Goal: Ask a question: Seek information or help from site administrators or community

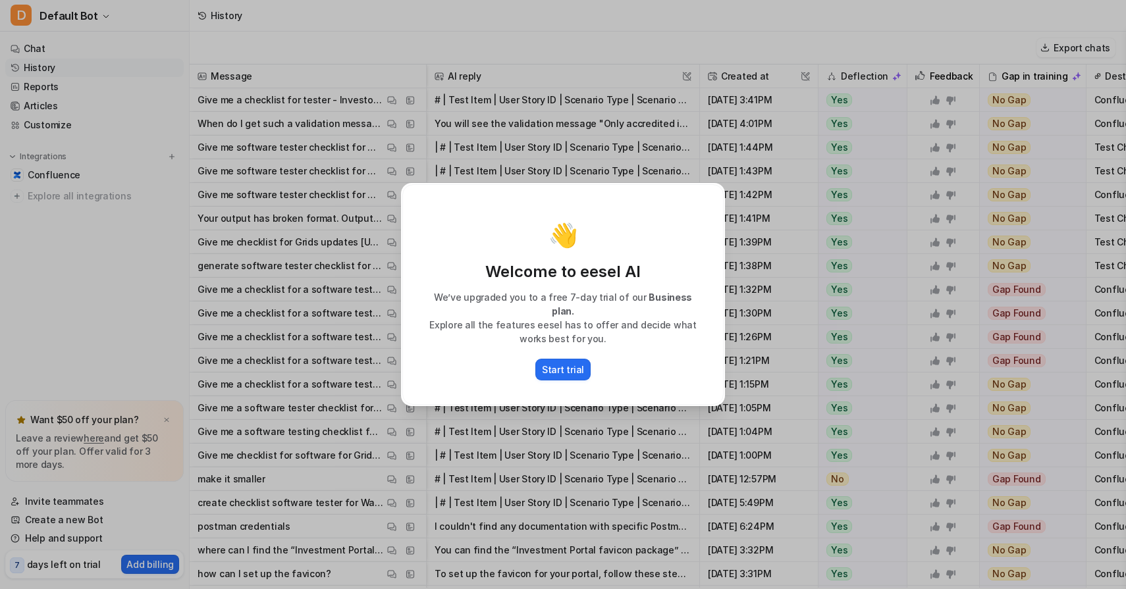
click at [520, 446] on div "👋 Welcome to eesel AI We’ve upgraded you to a free 7-day trial of our Business …" at bounding box center [562, 294] width 345 height 589
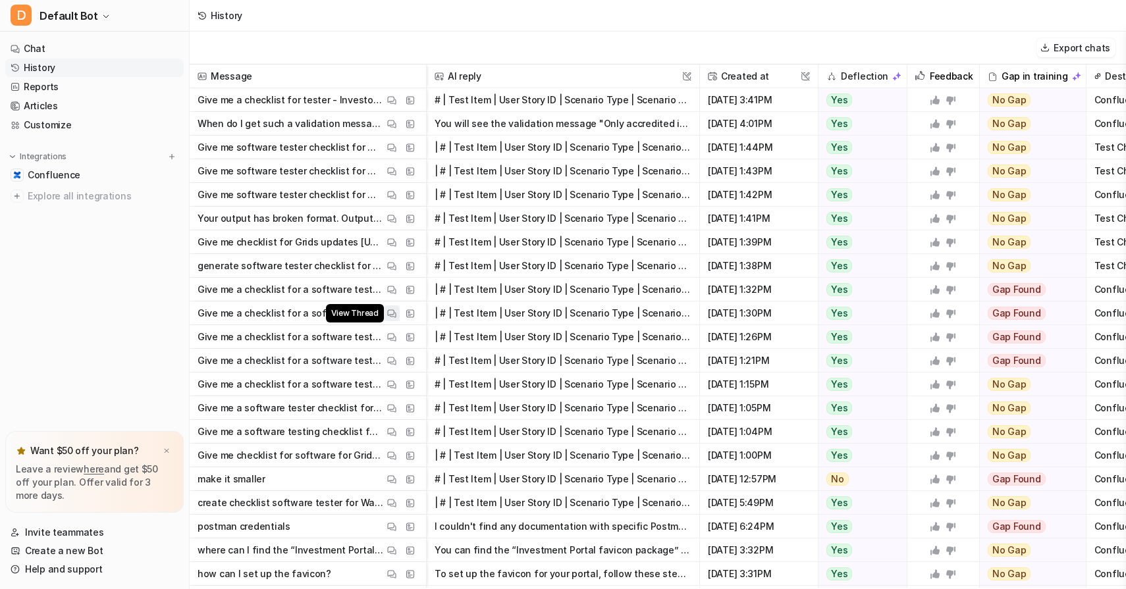
click at [391, 315] on img at bounding box center [391, 314] width 9 height 10
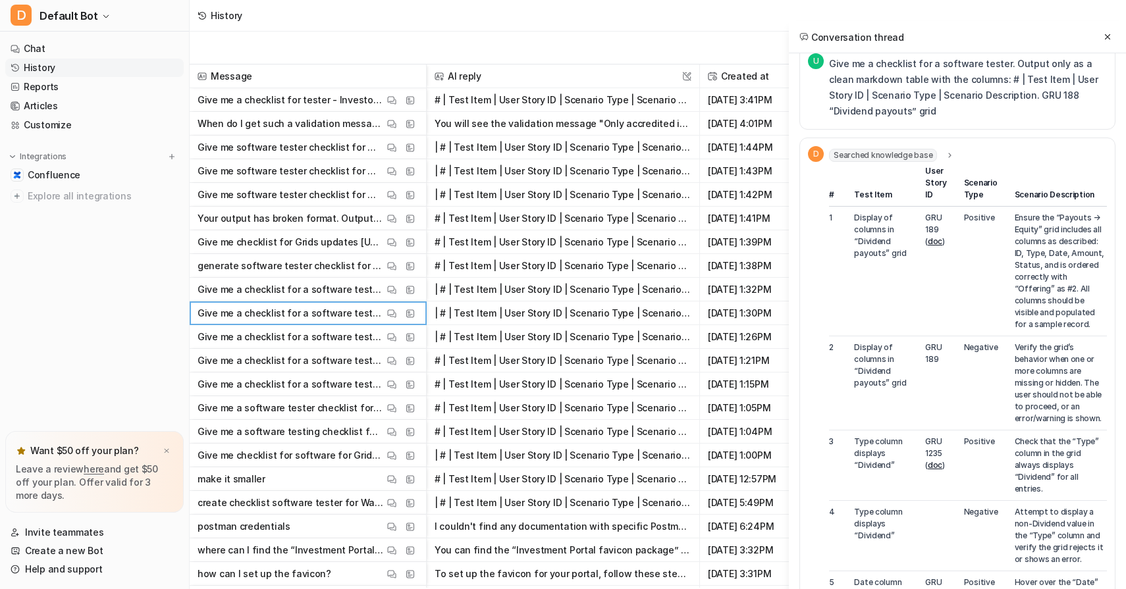
scroll to position [109, 0]
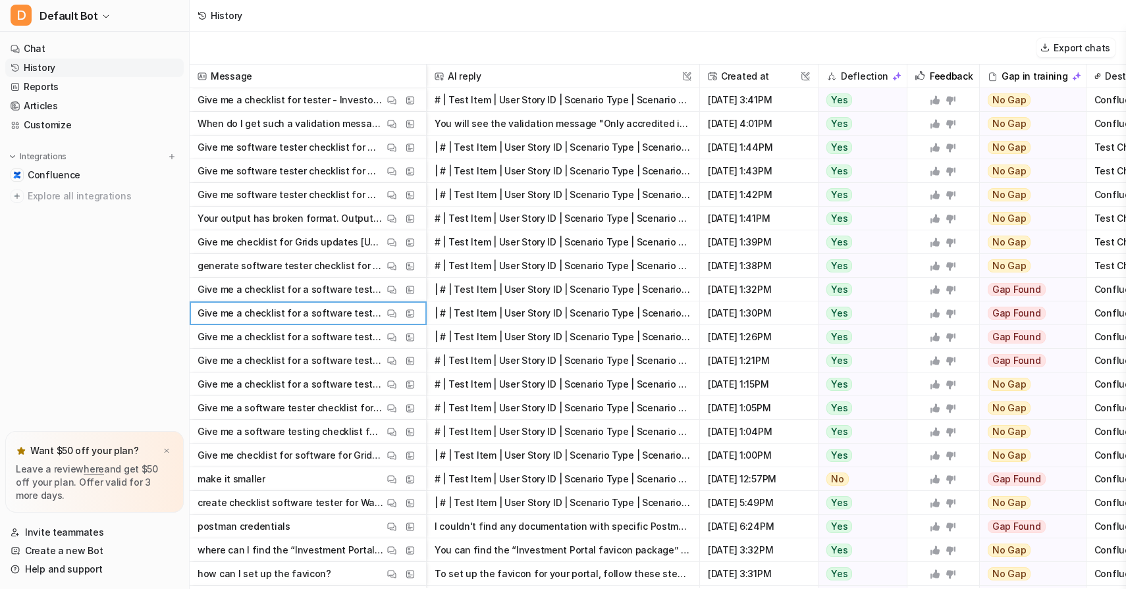
click at [279, 302] on p "Give me a checklist for a software tester. Output only as a clean markdown tabl…" at bounding box center [291, 314] width 186 height 24
click at [55, 126] on link "Customize" at bounding box center [94, 125] width 178 height 18
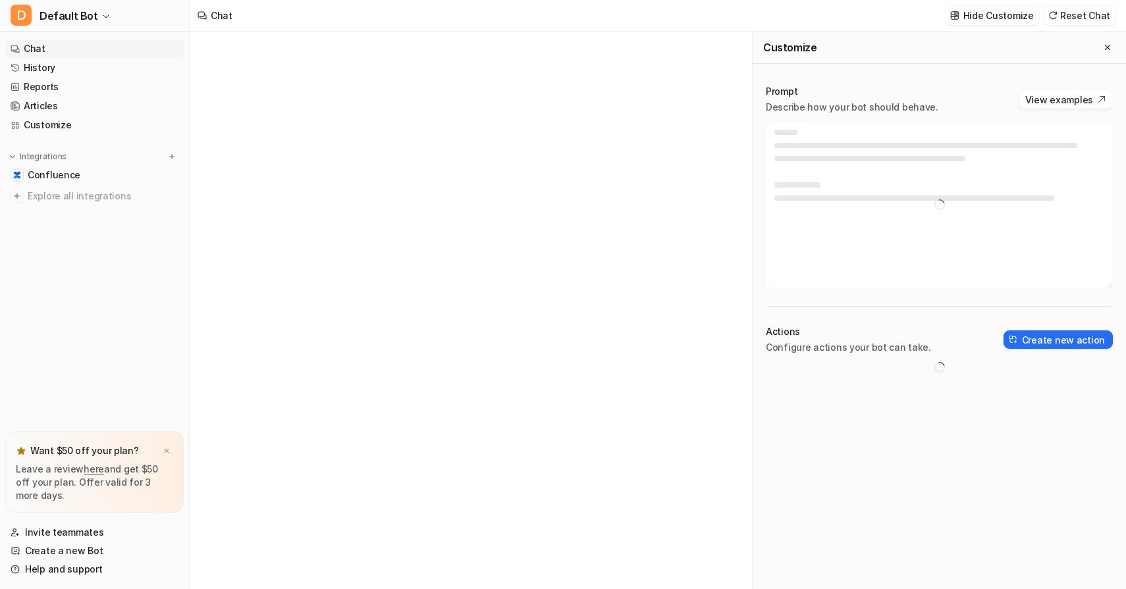
type textarea "**********"
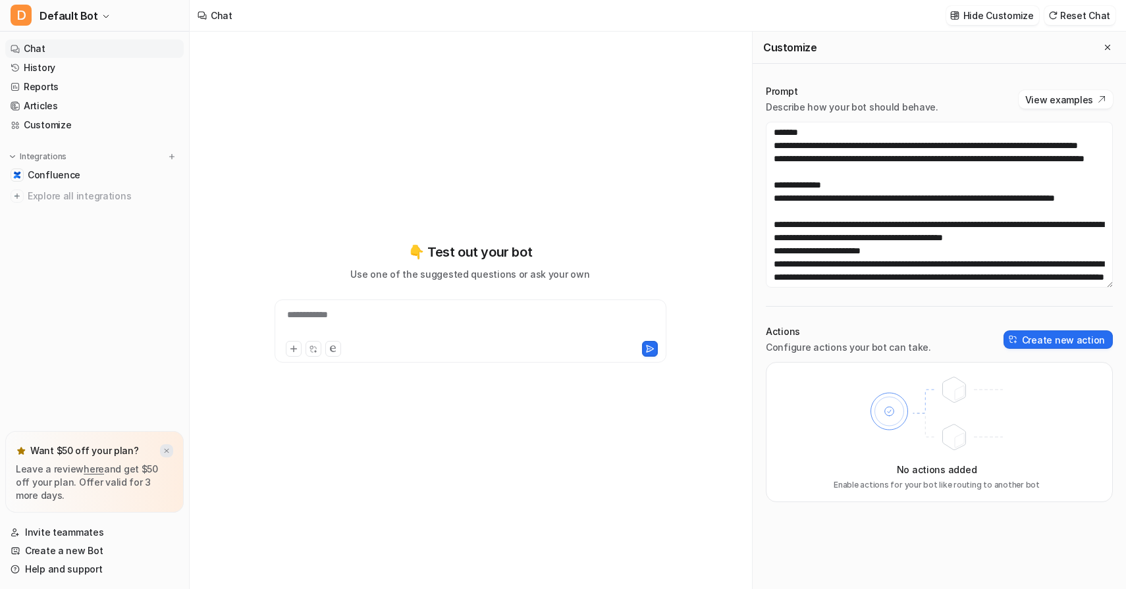
click at [165, 449] on img at bounding box center [167, 451] width 8 height 9
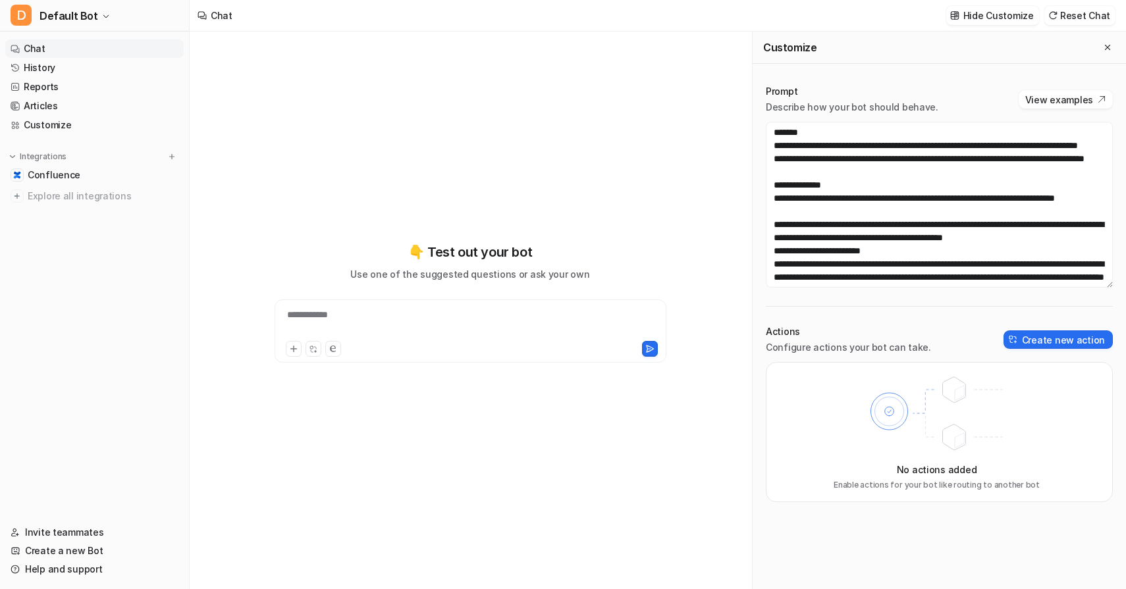
click at [312, 460] on div "**********" at bounding box center [470, 302] width 485 height 413
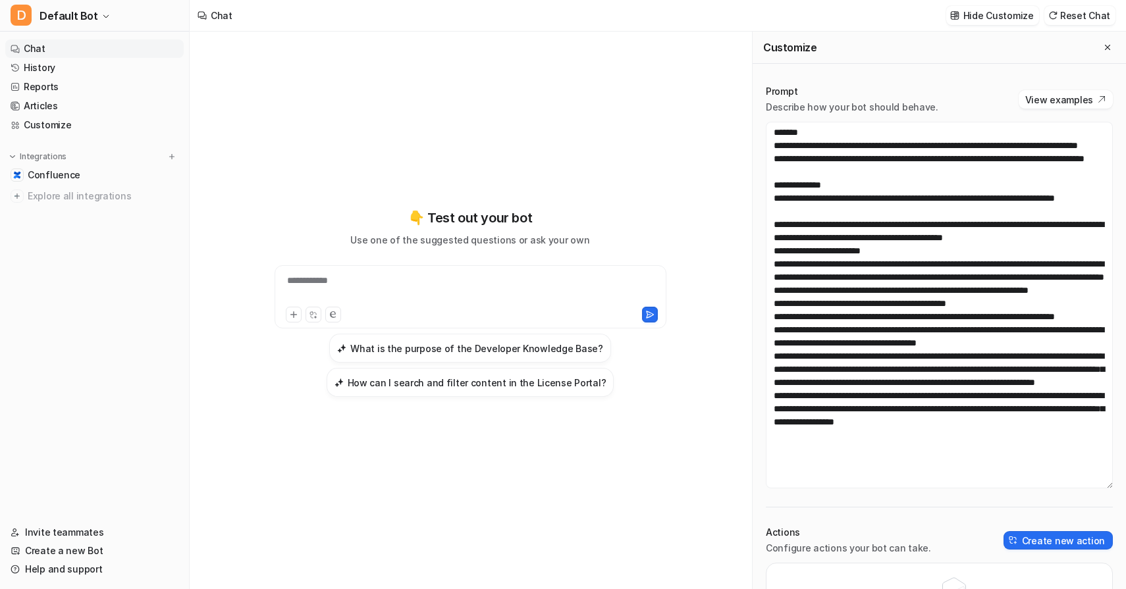
drag, startPoint x: 1110, startPoint y: 284, endPoint x: 1075, endPoint y: 495, distance: 214.1
click at [1075, 489] on textarea at bounding box center [939, 305] width 347 height 367
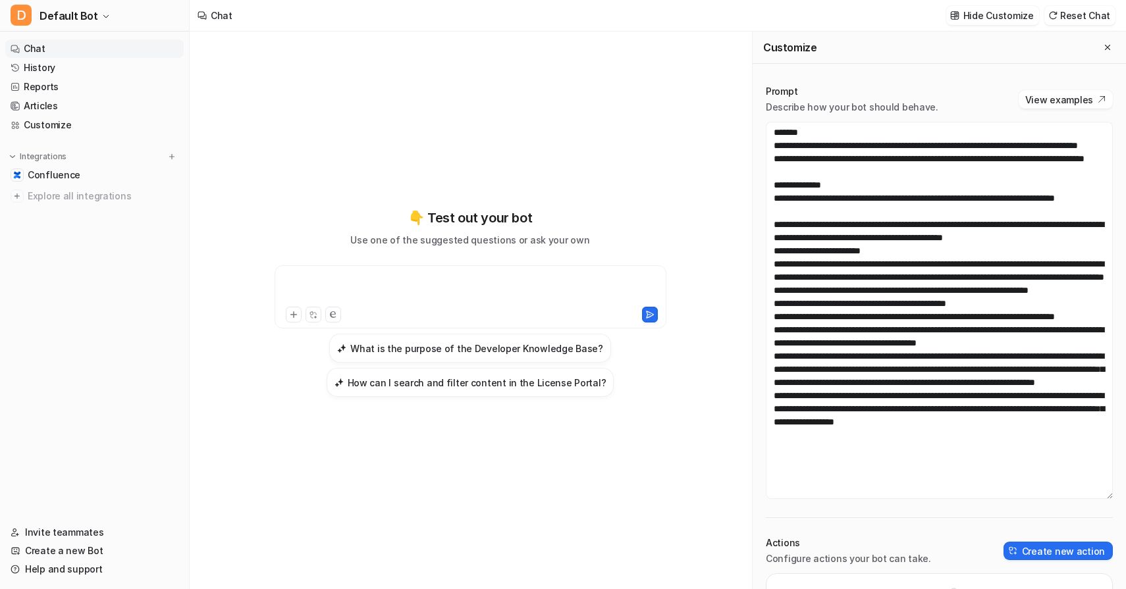
click at [508, 282] on div at bounding box center [470, 289] width 385 height 30
click at [287, 297] on h1 "**********" at bounding box center [470, 295] width 367 height 14
click at [654, 315] on icon at bounding box center [649, 314] width 9 height 9
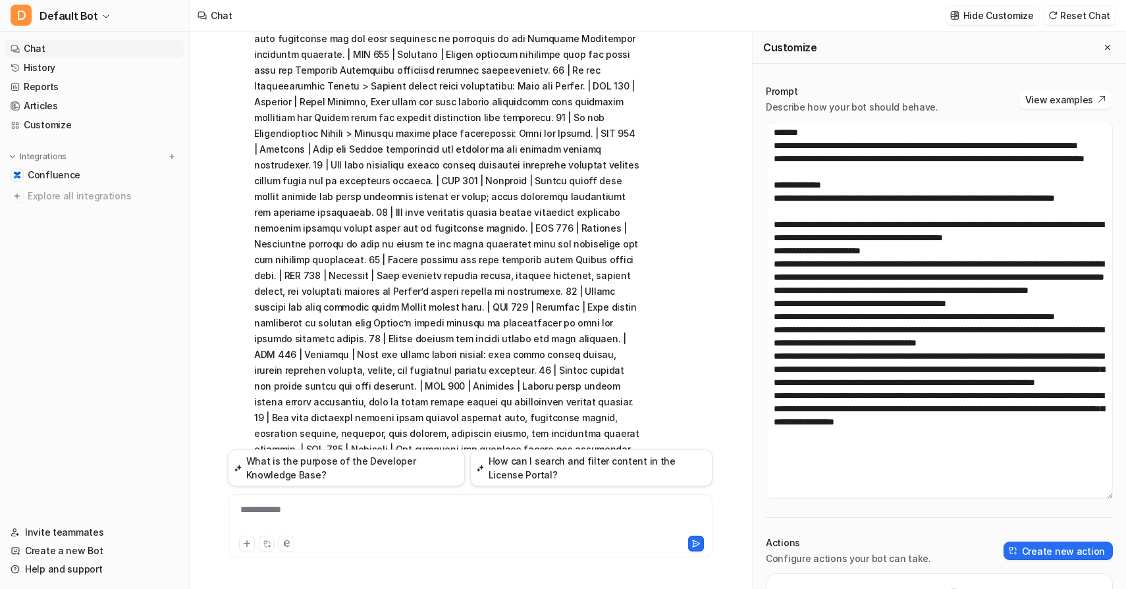
scroll to position [1054, 0]
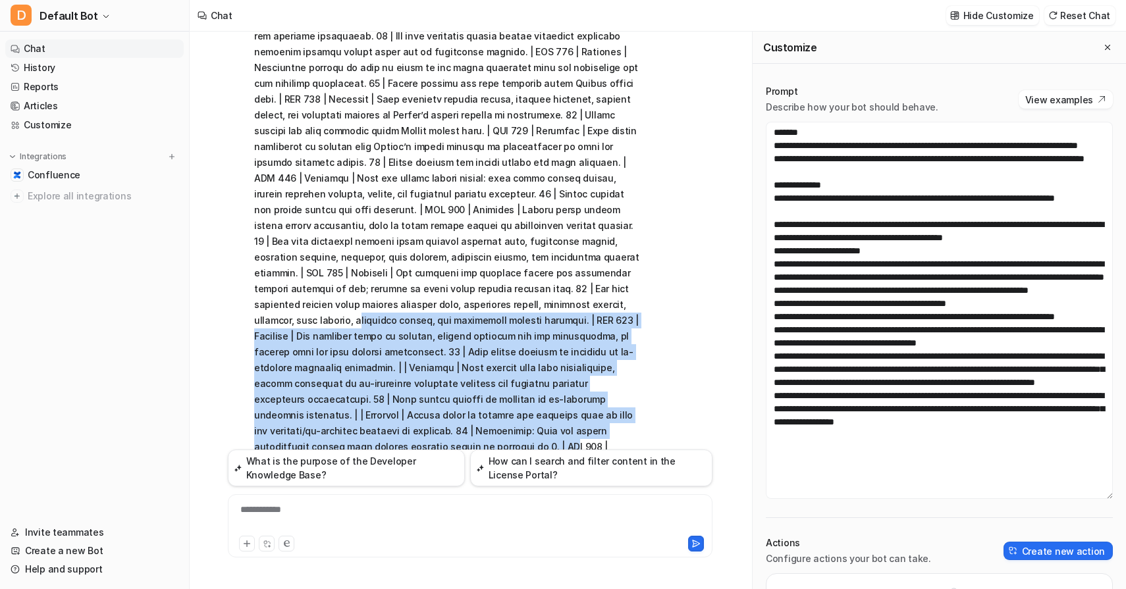
drag, startPoint x: 482, startPoint y: 263, endPoint x: 511, endPoint y: 379, distance: 120.1
click at [511, 379] on p at bounding box center [446, 51] width 385 height 1343
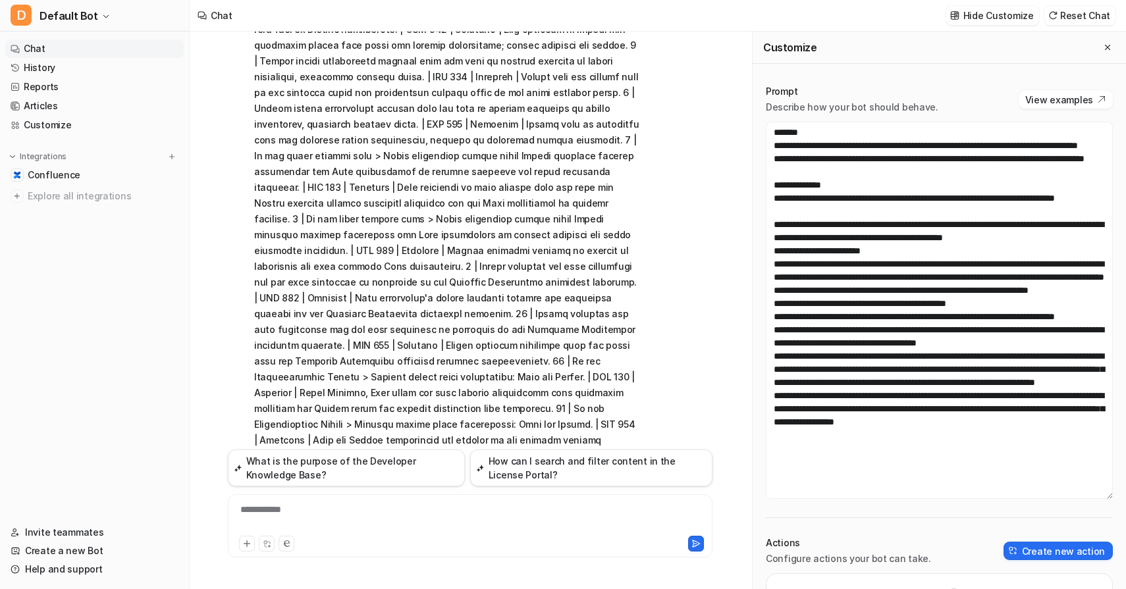
scroll to position [0, 0]
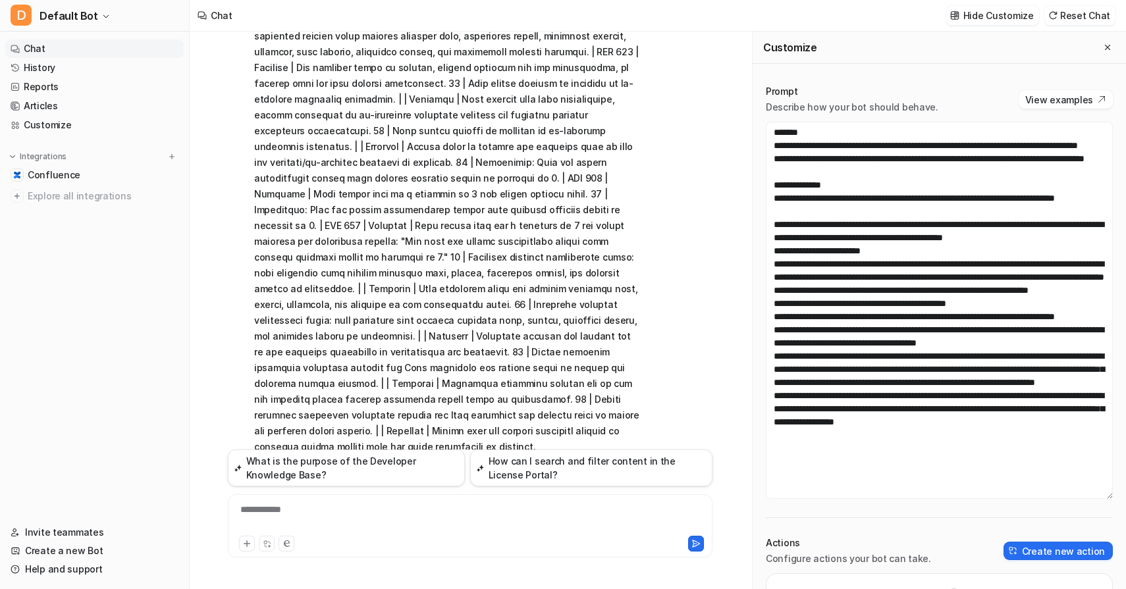
click at [257, 502] on icon at bounding box center [260, 505] width 7 height 7
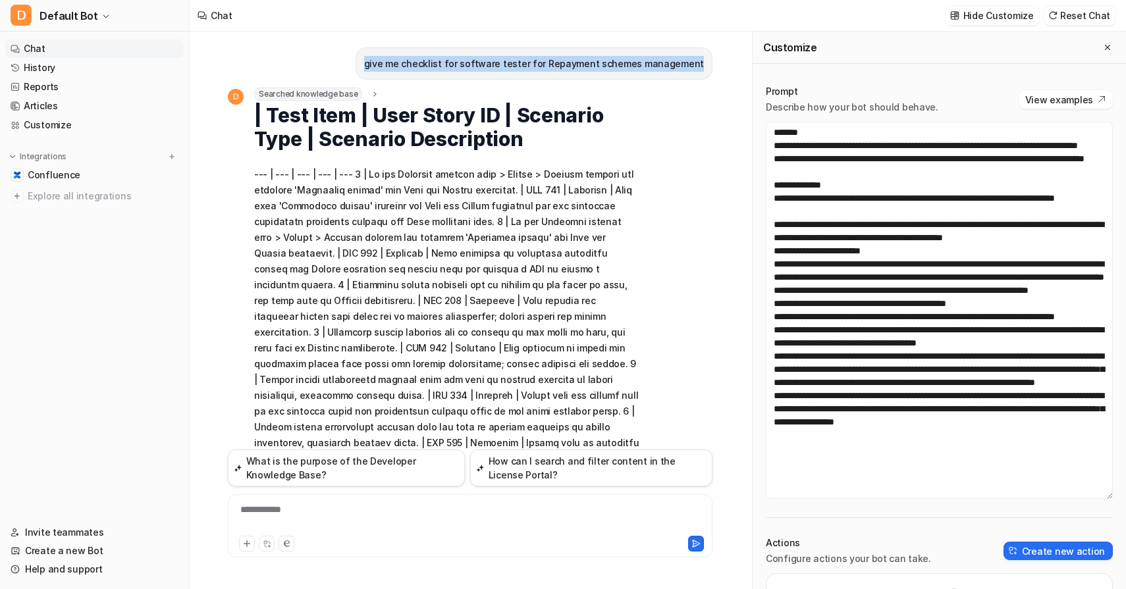
drag, startPoint x: 388, startPoint y: 66, endPoint x: 712, endPoint y: 67, distance: 324.0
copy p "give me checklist for software tester for Repayment schemes management"
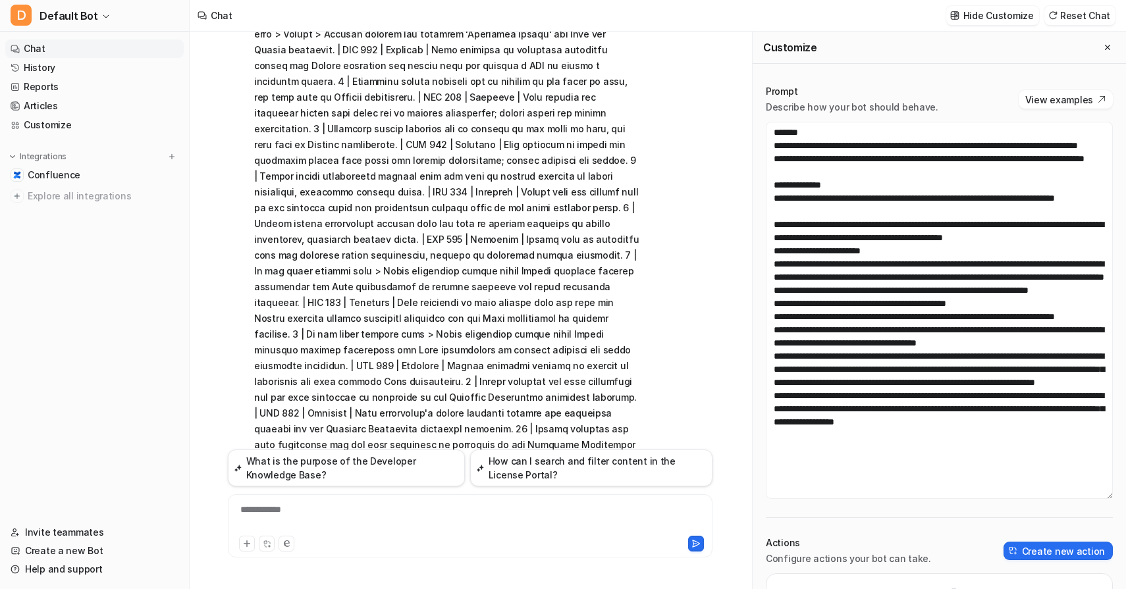
scroll to position [292, 0]
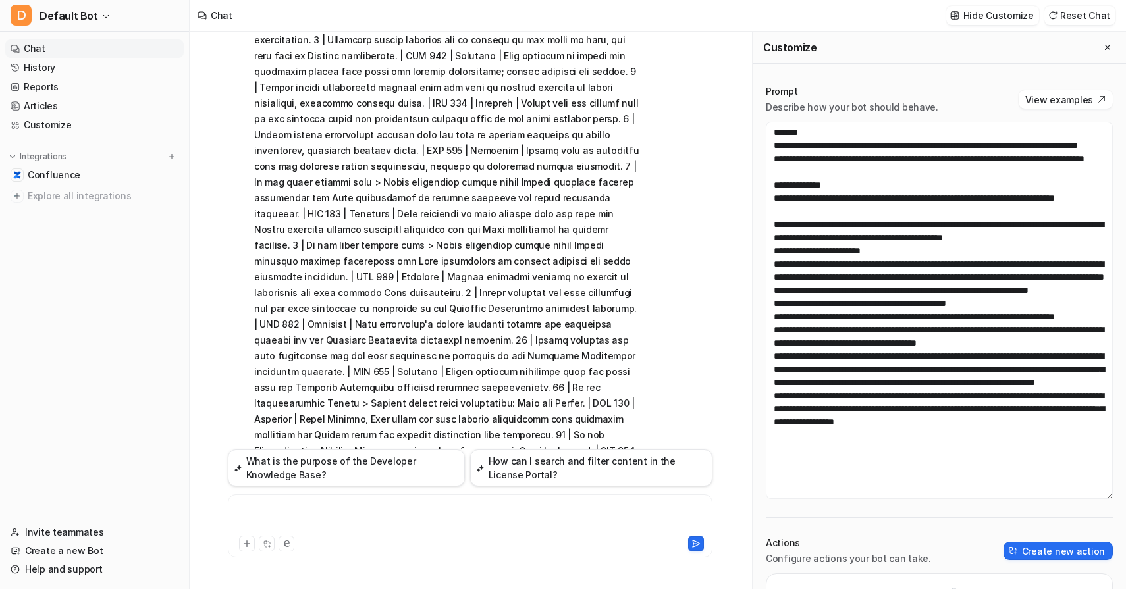
click at [599, 528] on div at bounding box center [470, 518] width 478 height 30
click at [242, 547] on button at bounding box center [247, 544] width 16 height 16
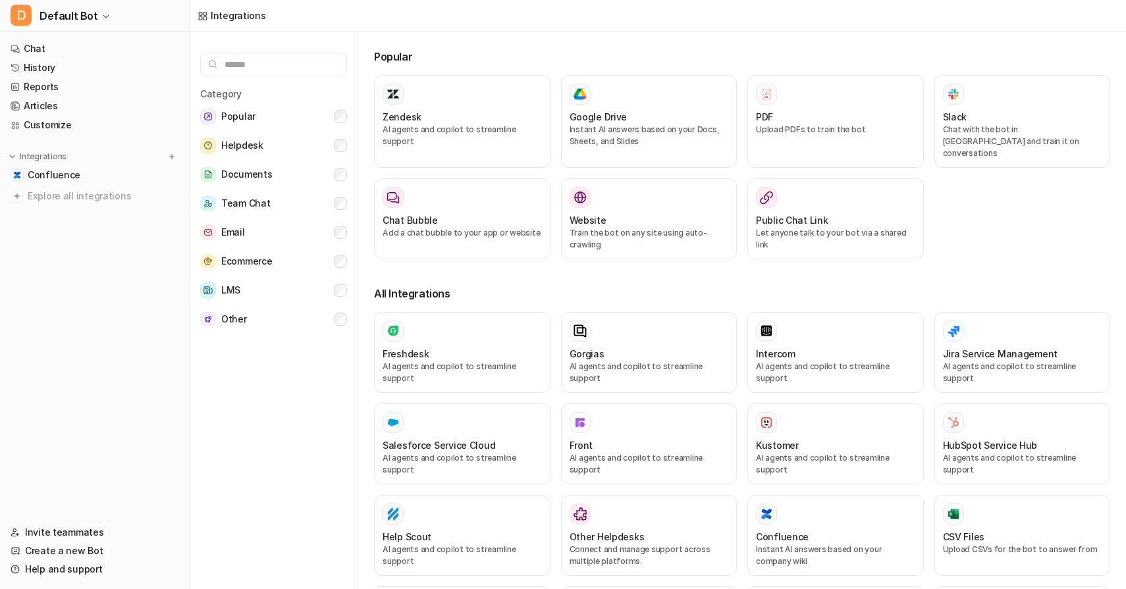
click at [1032, 226] on div "Zendesk AI agents and copilot to streamline support Google Drive Instant AI ans…" at bounding box center [742, 175] width 736 height 200
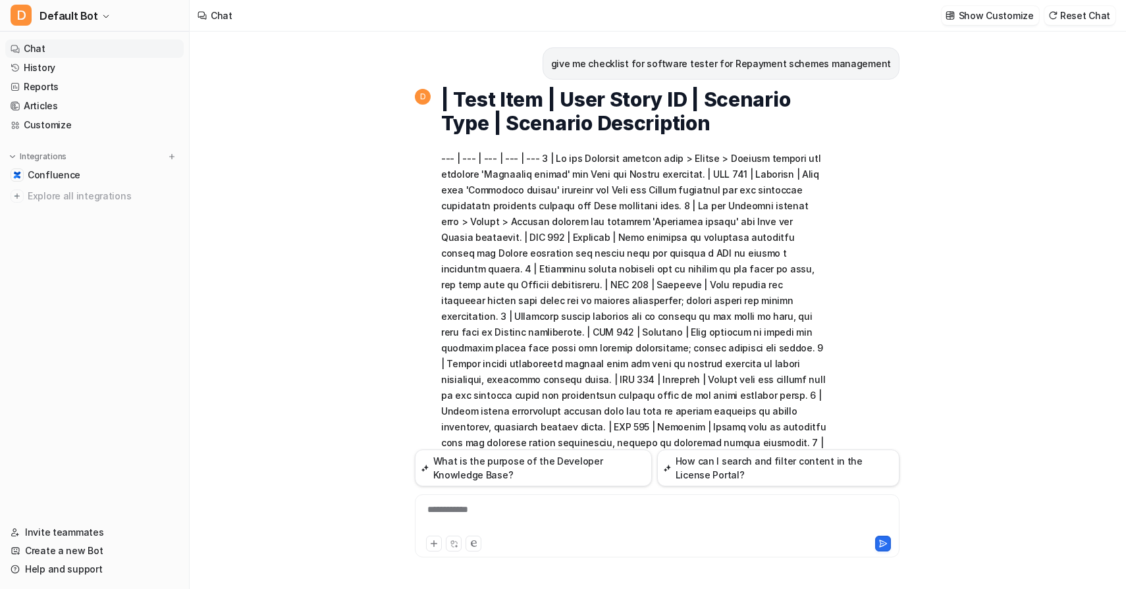
scroll to position [1038, 0]
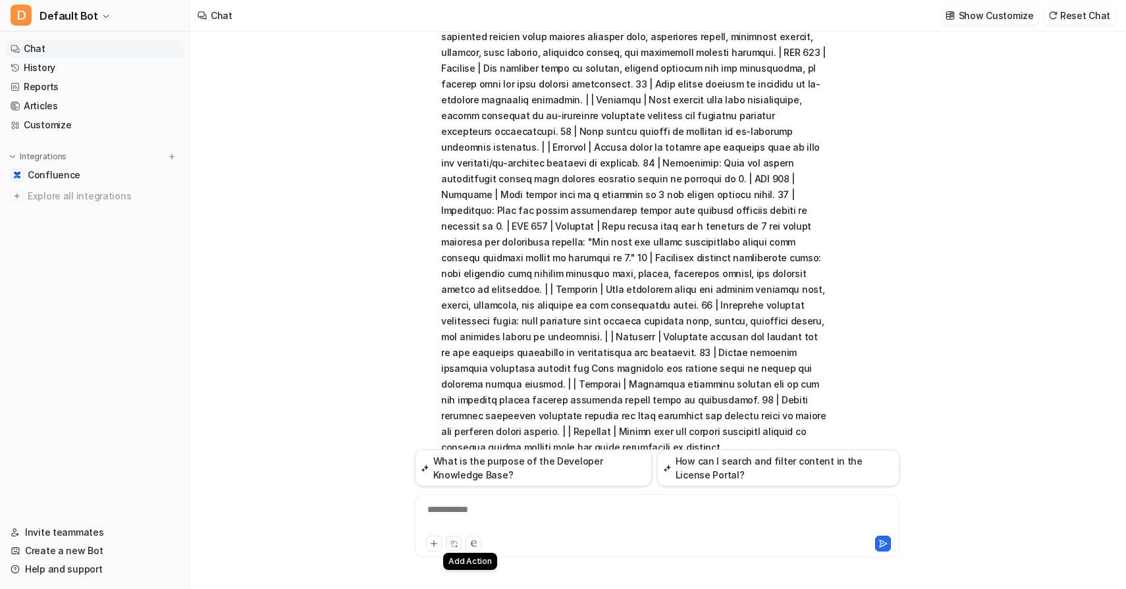
click at [456, 545] on icon at bounding box center [454, 544] width 9 height 9
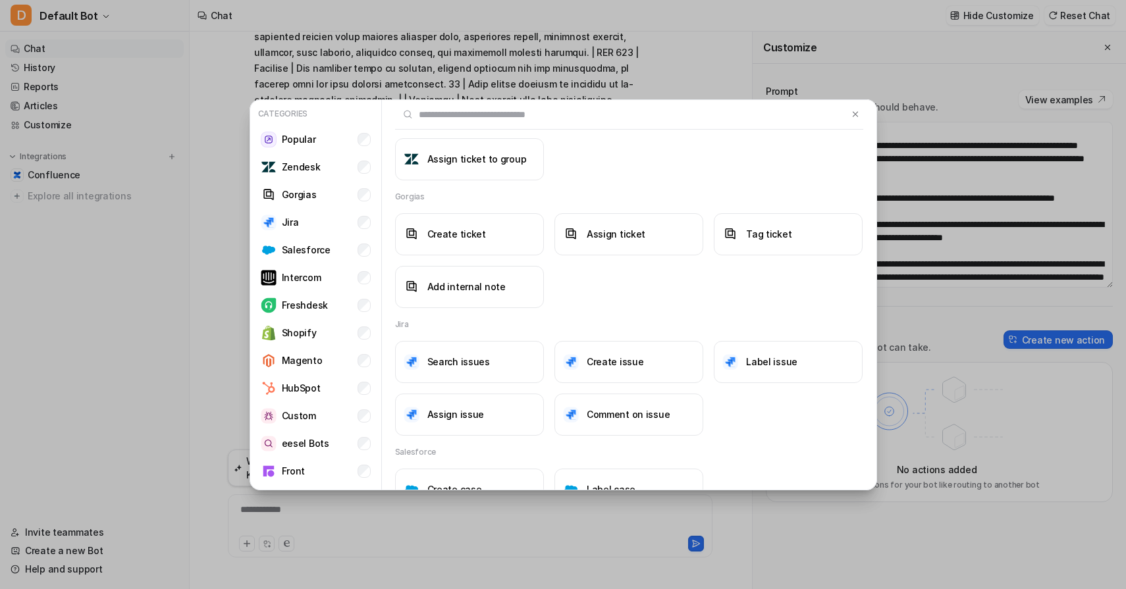
scroll to position [298, 0]
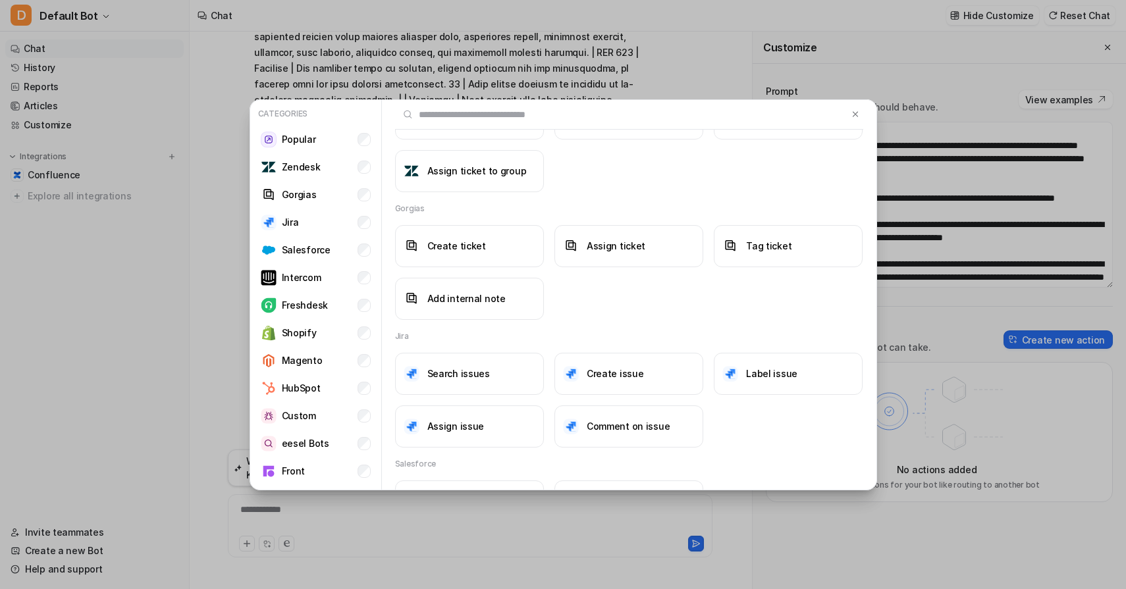
click at [866, 525] on div "Categories Popular Zendesk Gorgias Jira Salesforce Intercom Freshdesk Shopify M…" at bounding box center [563, 294] width 649 height 589
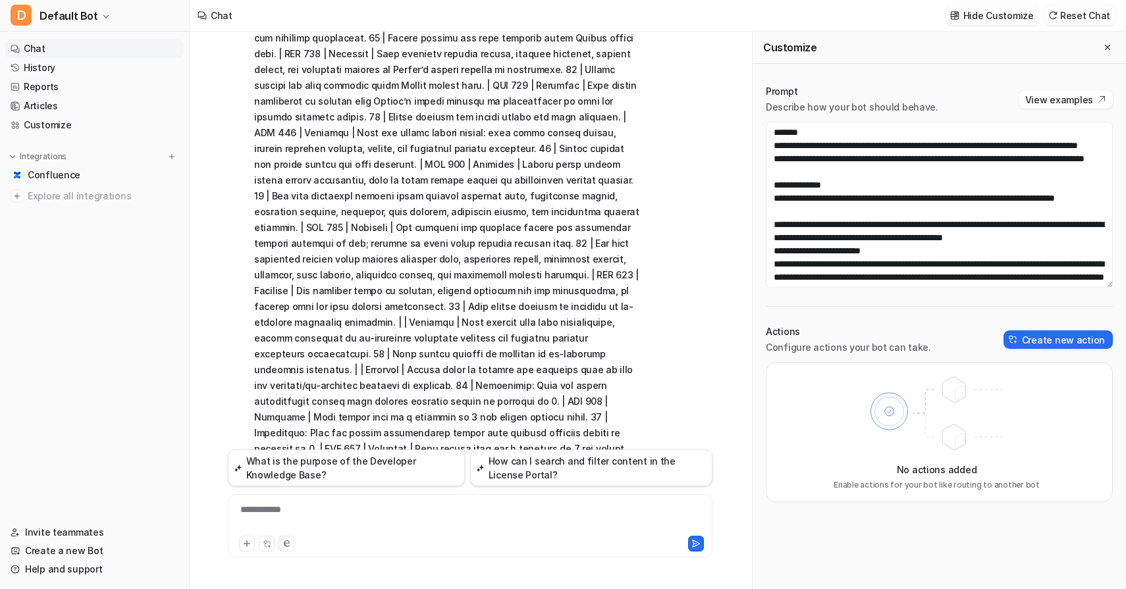
scroll to position [1038, 0]
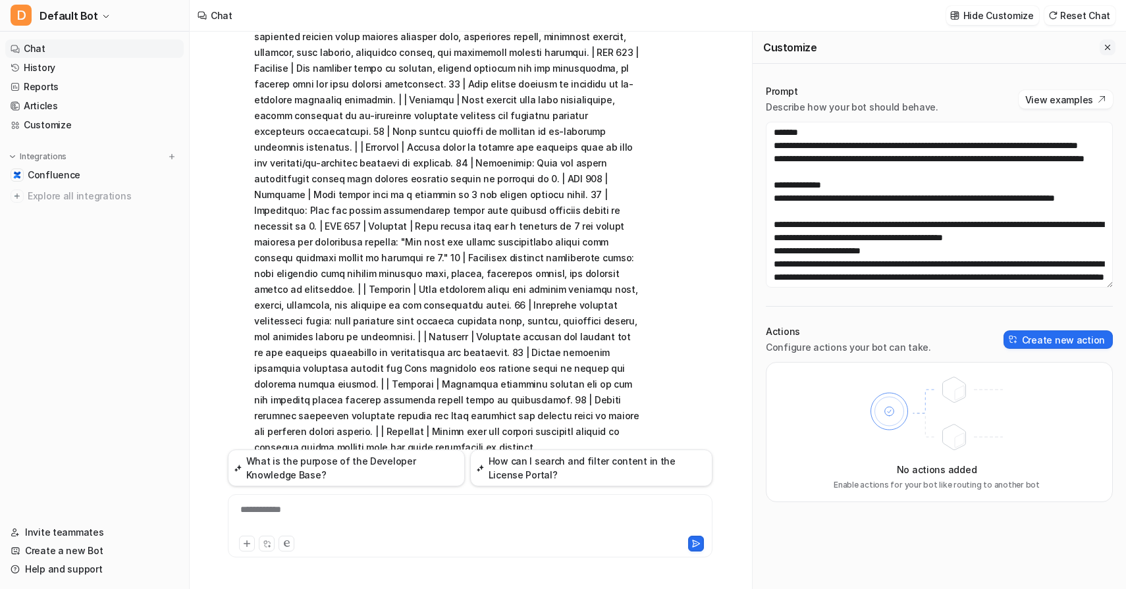
click at [1108, 48] on icon "Close flyout" at bounding box center [1107, 47] width 5 height 5
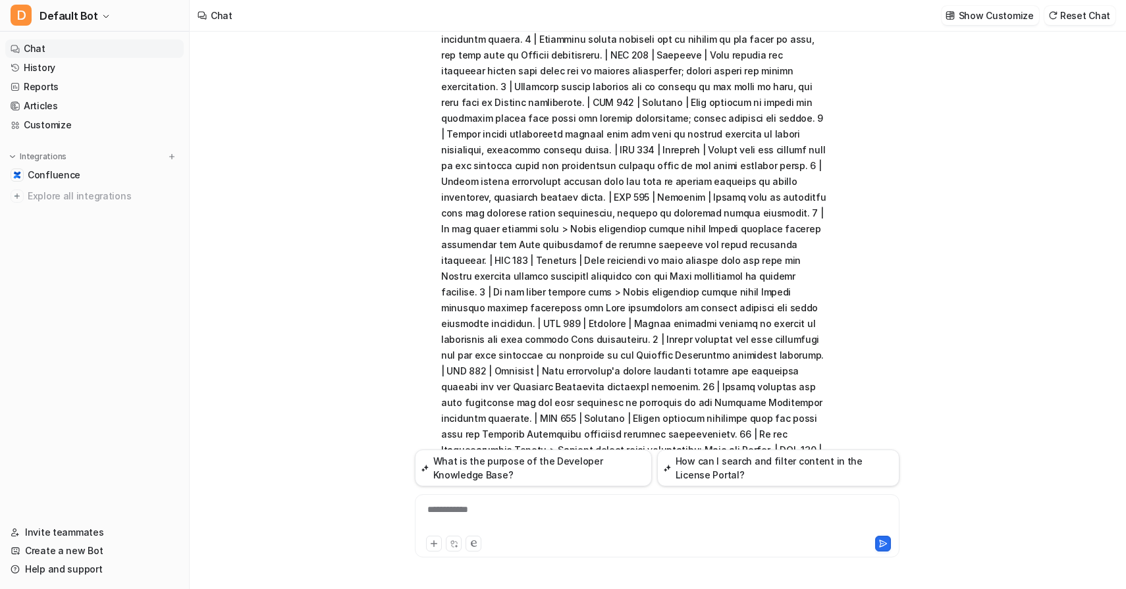
scroll to position [0, 0]
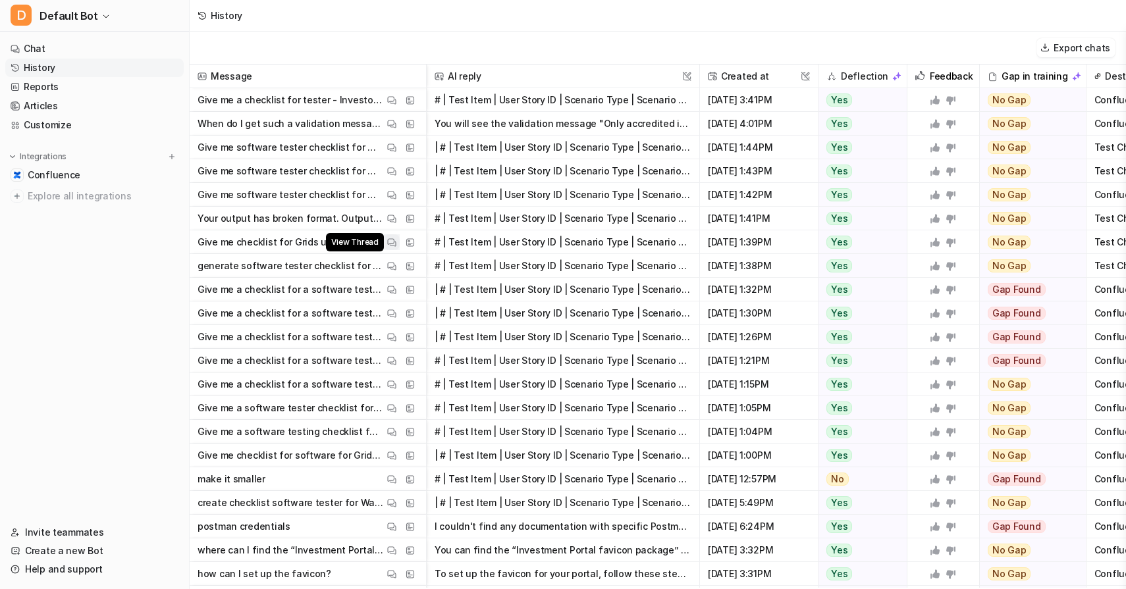
click at [390, 240] on img at bounding box center [391, 243] width 9 height 10
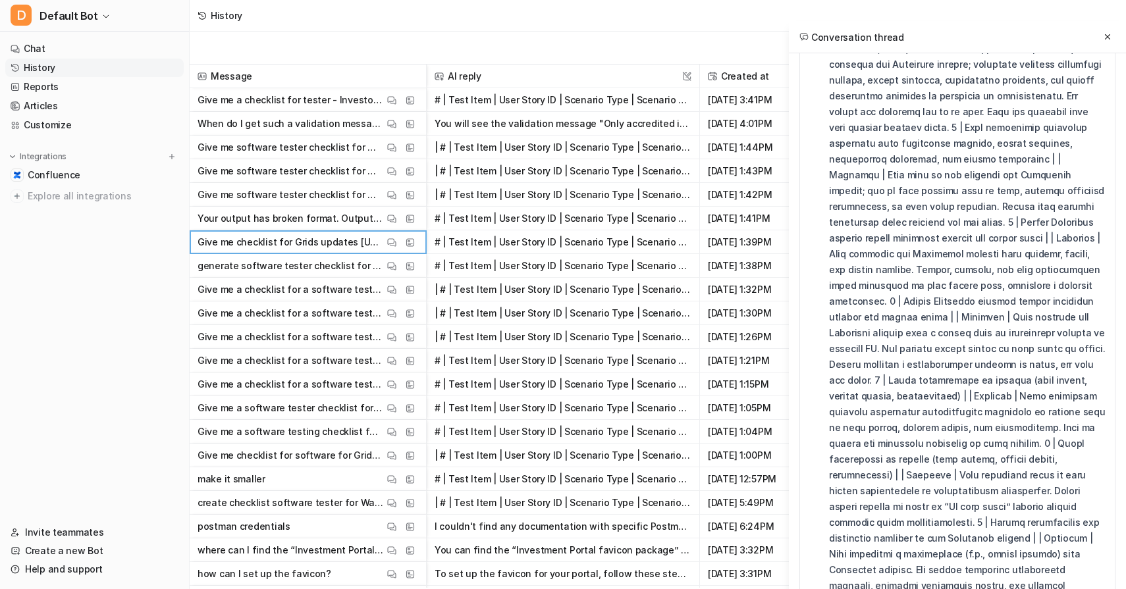
scroll to position [364, 0]
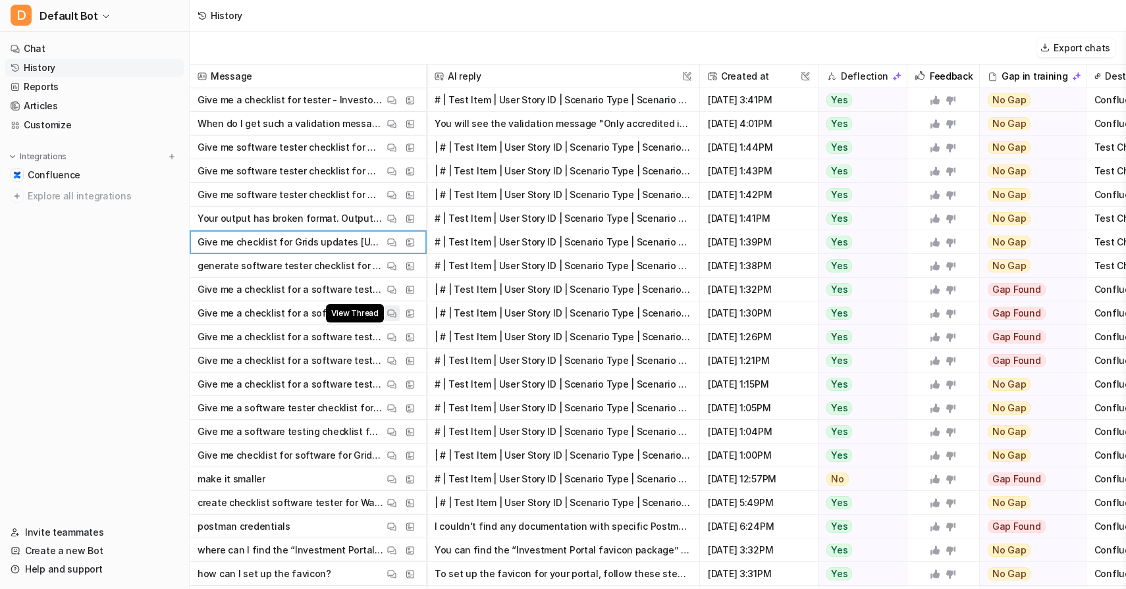
click at [392, 315] on img at bounding box center [391, 314] width 9 height 10
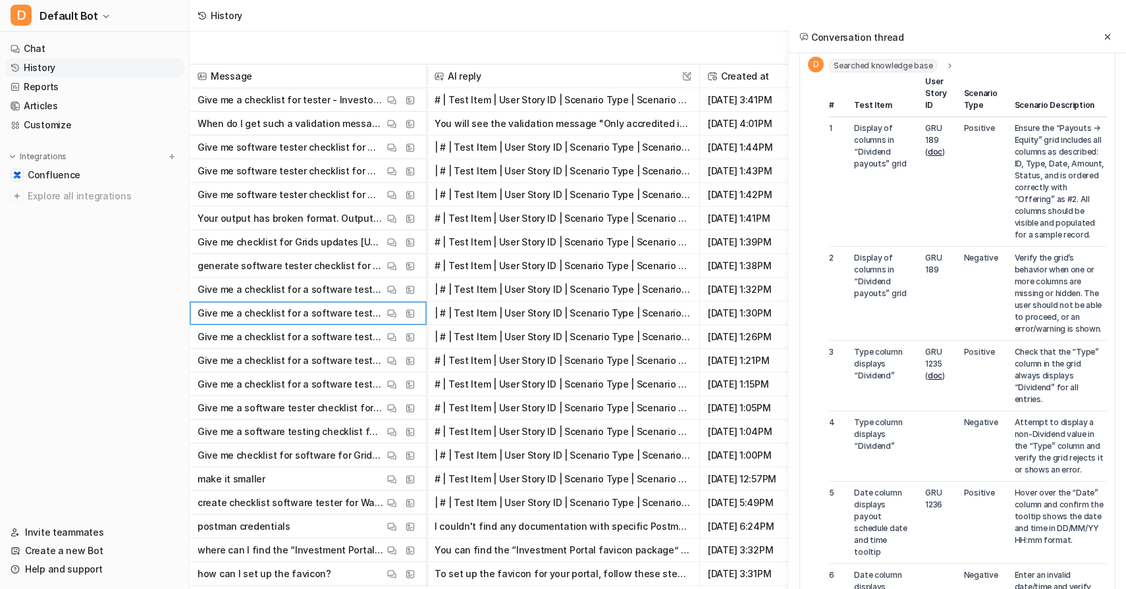
scroll to position [0, 0]
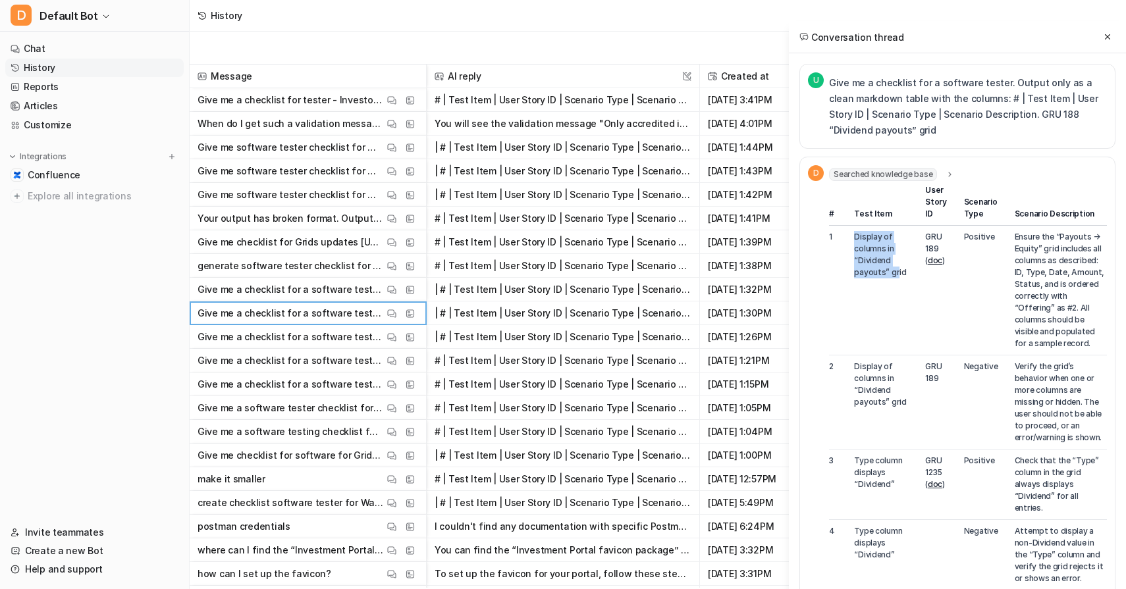
drag, startPoint x: 853, startPoint y: 238, endPoint x: 898, endPoint y: 278, distance: 59.7
click at [898, 278] on td "Display of columns in “Dividend payouts” grid" at bounding box center [881, 291] width 71 height 130
drag, startPoint x: 921, startPoint y: 237, endPoint x: 950, endPoint y: 247, distance: 30.0
click at [950, 247] on td "GRU 189 ( doc )" at bounding box center [936, 291] width 39 height 130
click at [965, 252] on td "Positive" at bounding box center [981, 291] width 51 height 130
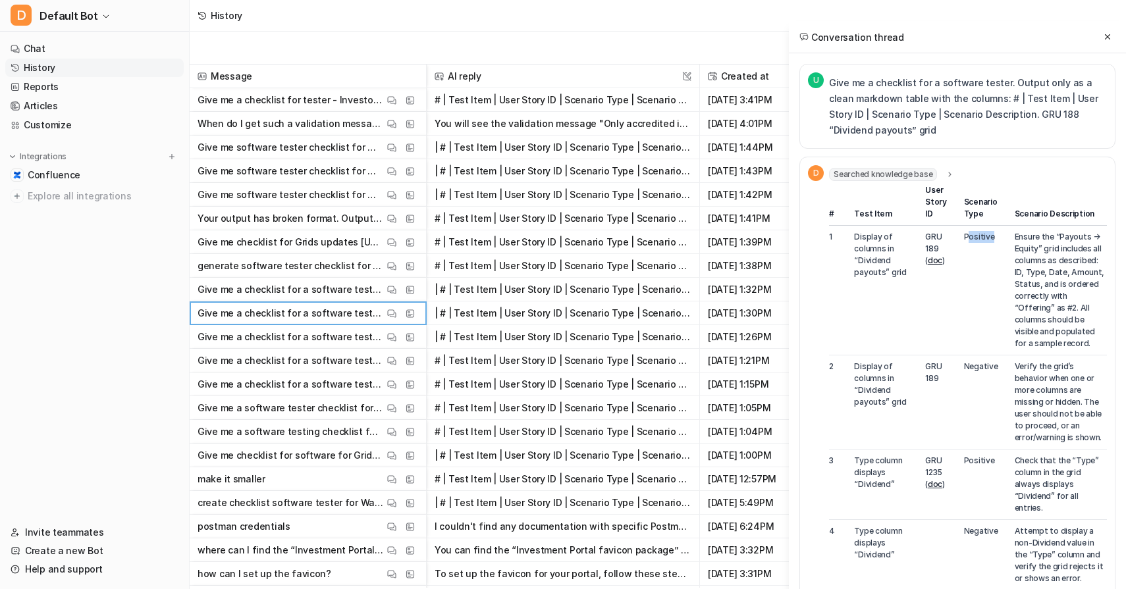
drag, startPoint x: 966, startPoint y: 234, endPoint x: 989, endPoint y: 238, distance: 23.5
click at [989, 238] on td "Positive" at bounding box center [981, 291] width 51 height 130
click at [978, 356] on td "Negative" at bounding box center [981, 403] width 51 height 94
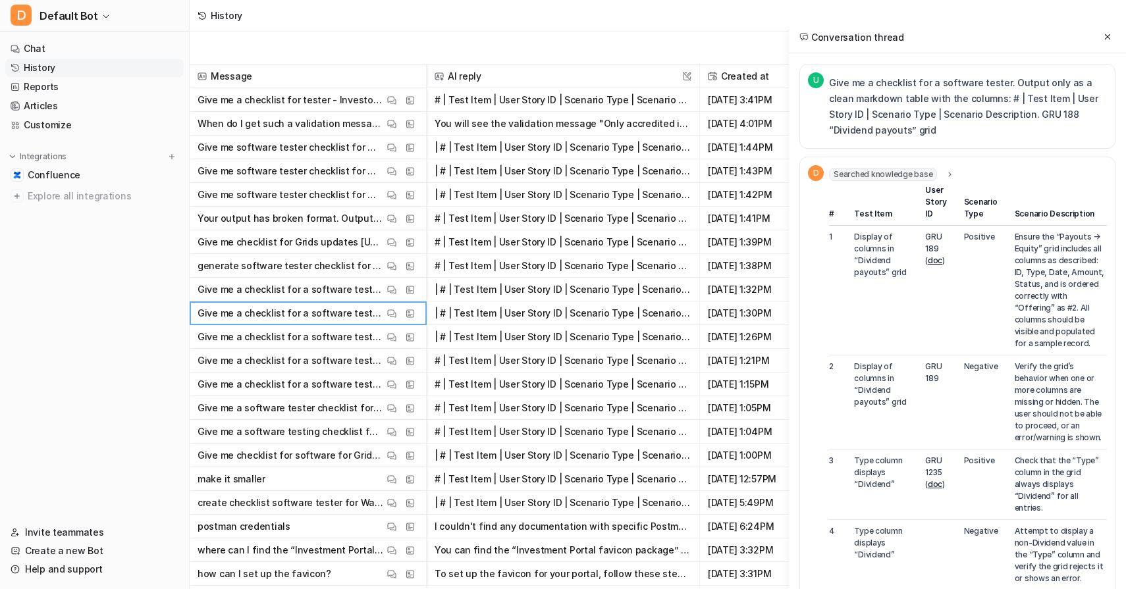
click at [978, 356] on td "Negative" at bounding box center [981, 403] width 51 height 94
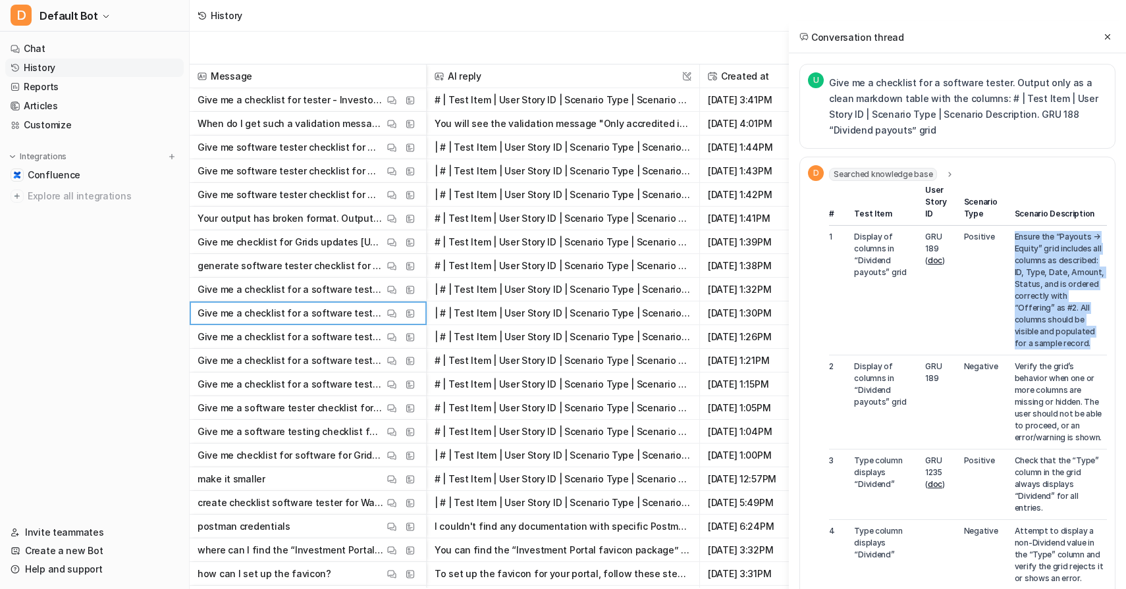
drag, startPoint x: 1014, startPoint y: 235, endPoint x: 1099, endPoint y: 328, distance: 125.8
click at [1099, 328] on td "Ensure the “Payouts → Equity” grid includes all columns as described: ID, Type,…" at bounding box center [1057, 291] width 100 height 130
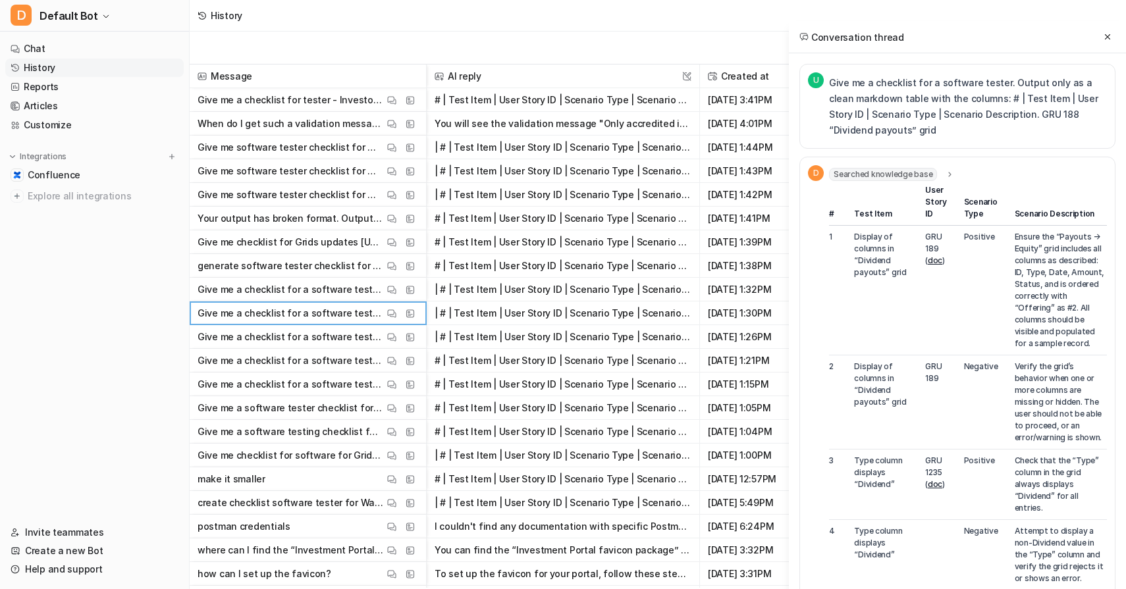
click at [1099, 328] on td "Ensure the “Payouts → Equity” grid includes all columns as described: ID, Type,…" at bounding box center [1057, 291] width 100 height 130
drag, startPoint x: 1040, startPoint y: 252, endPoint x: 1066, endPoint y: 308, distance: 62.5
click at [1066, 308] on td "Ensure the “Payouts → Equity” grid includes all columns as described: ID, Type,…" at bounding box center [1057, 291] width 100 height 130
click at [1003, 325] on td "Positive" at bounding box center [981, 291] width 51 height 130
drag, startPoint x: 993, startPoint y: 113, endPoint x: 1064, endPoint y: 130, distance: 73.1
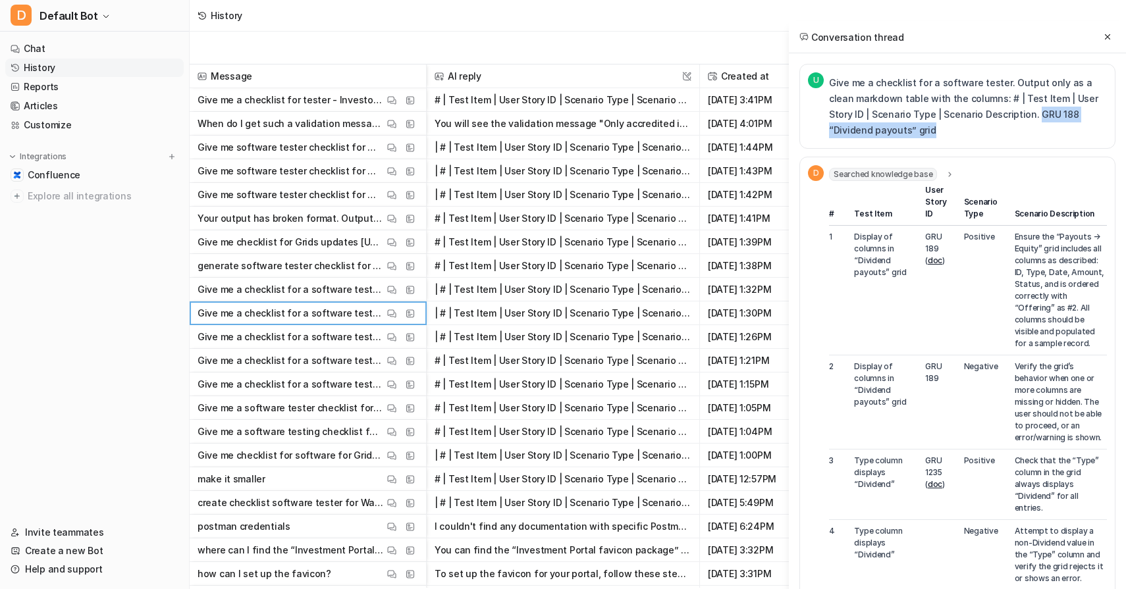
click at [1064, 130] on p "Give me a checklist for a software tester. Output only as a clean markdown tabl…" at bounding box center [968, 106] width 278 height 63
click at [958, 216] on th "Scenario Type" at bounding box center [981, 205] width 51 height 42
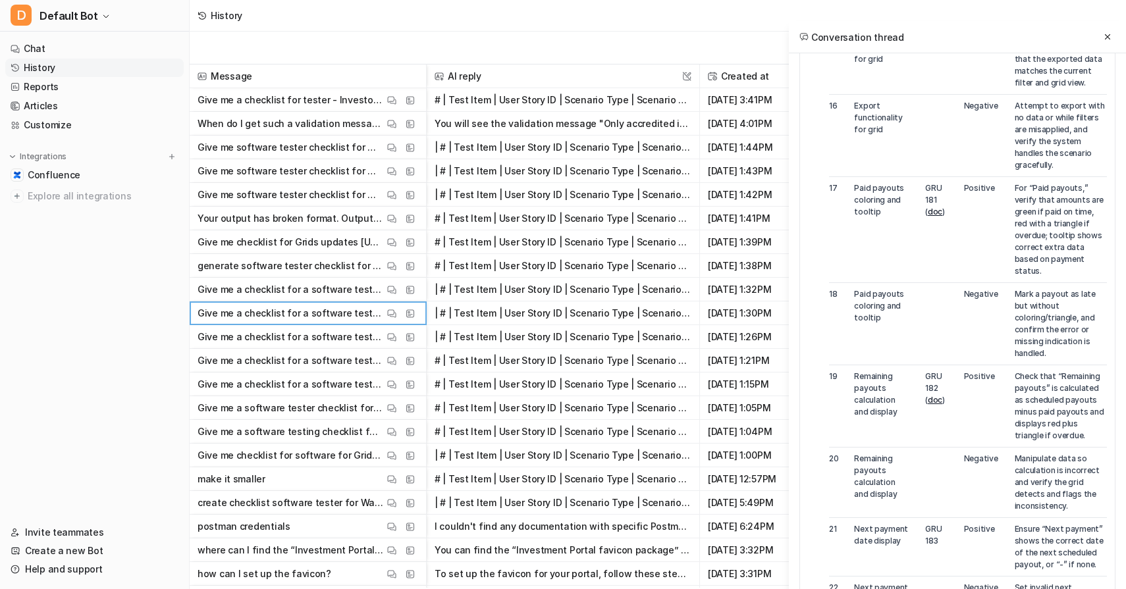
scroll to position [1345, 0]
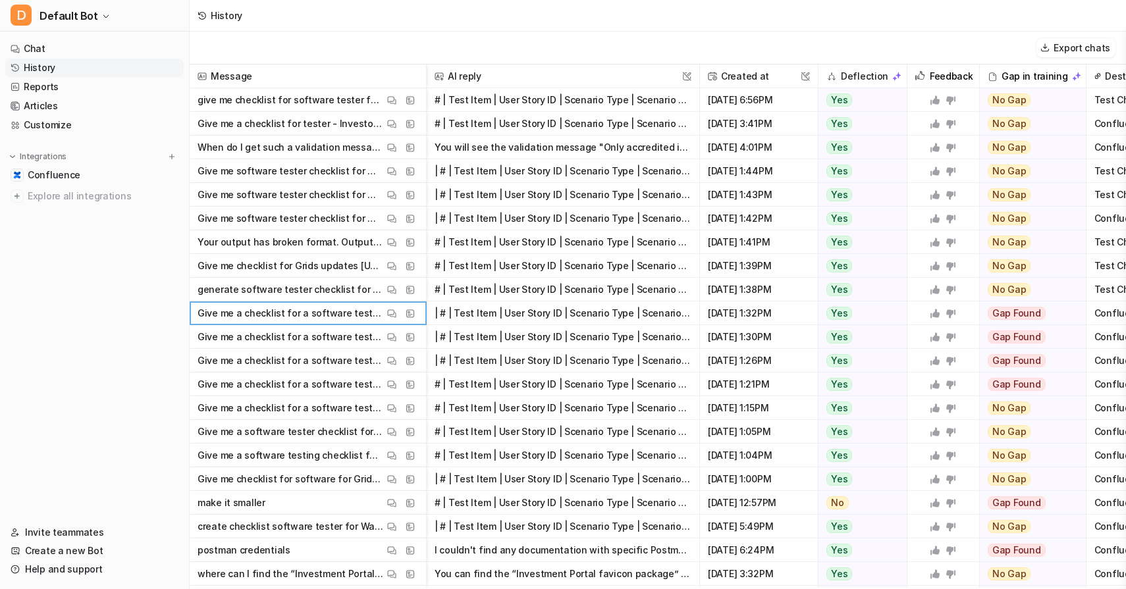
click at [657, 427] on button "# | Test Item | User Story ID | Scenario Type | Scenario Description ---|------…" at bounding box center [563, 432] width 257 height 24
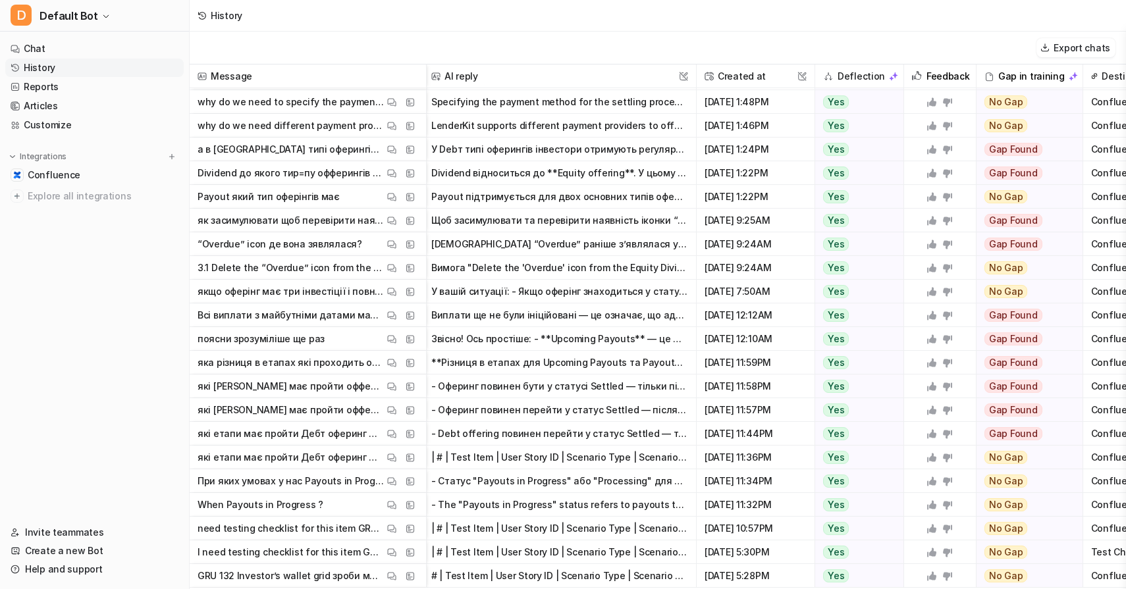
scroll to position [592, 3]
drag, startPoint x: 298, startPoint y: 319, endPoint x: 371, endPoint y: 318, distance: 72.4
click at [371, 317] on p "Всі виплати з майбутніми датами мають статус "Pending" і ще не були ініційовані…" at bounding box center [291, 314] width 186 height 24
click at [512, 311] on button "Виплати ще не були ініційовані — це означає, що адміністратор або автоматизован…" at bounding box center [559, 314] width 257 height 24
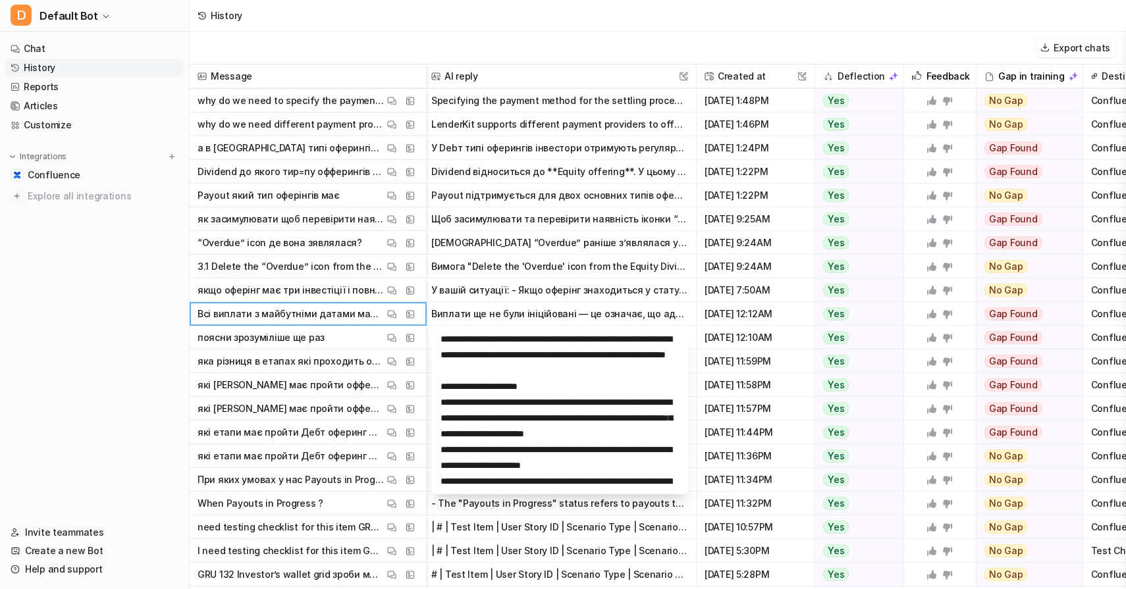
click at [589, 294] on button "У вашій ситуації: - Якщо оферінг знаходиться у статусі "Фандінг" (Funding), нав…" at bounding box center [559, 291] width 257 height 24
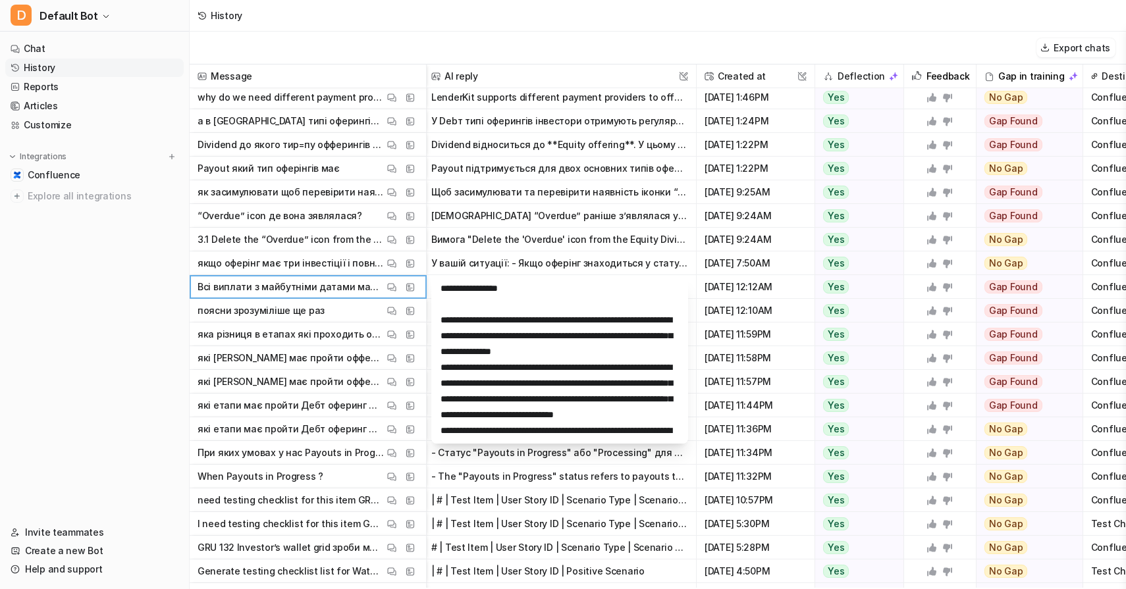
scroll to position [631, 3]
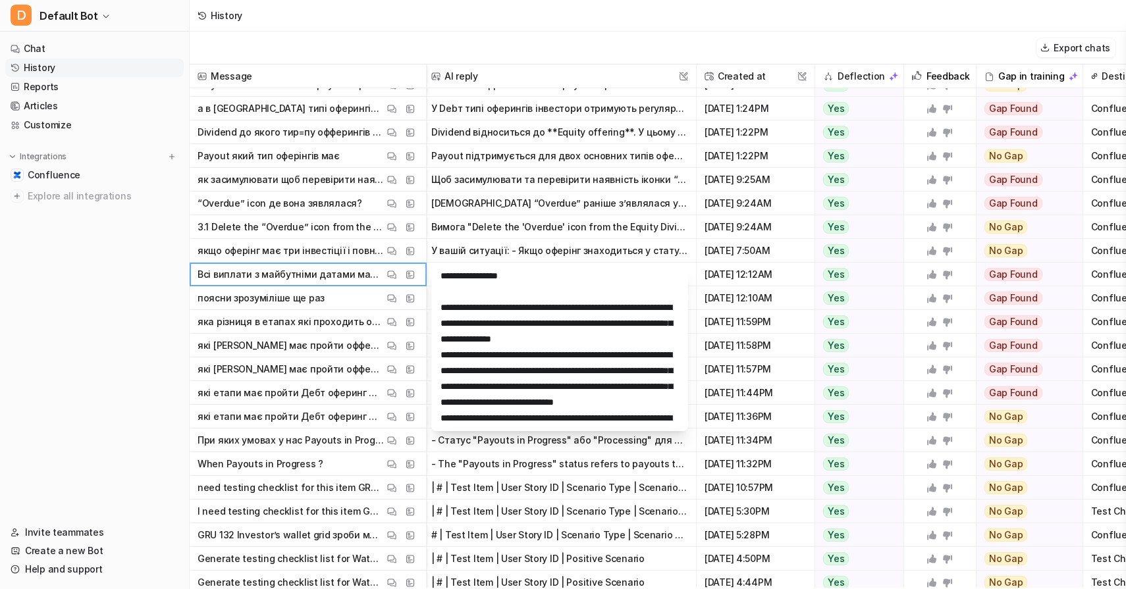
click at [516, 240] on button "У вашій ситуації: - Якщо оферінг знаходиться у статусі "Фандінг" (Funding), нав…" at bounding box center [559, 251] width 257 height 24
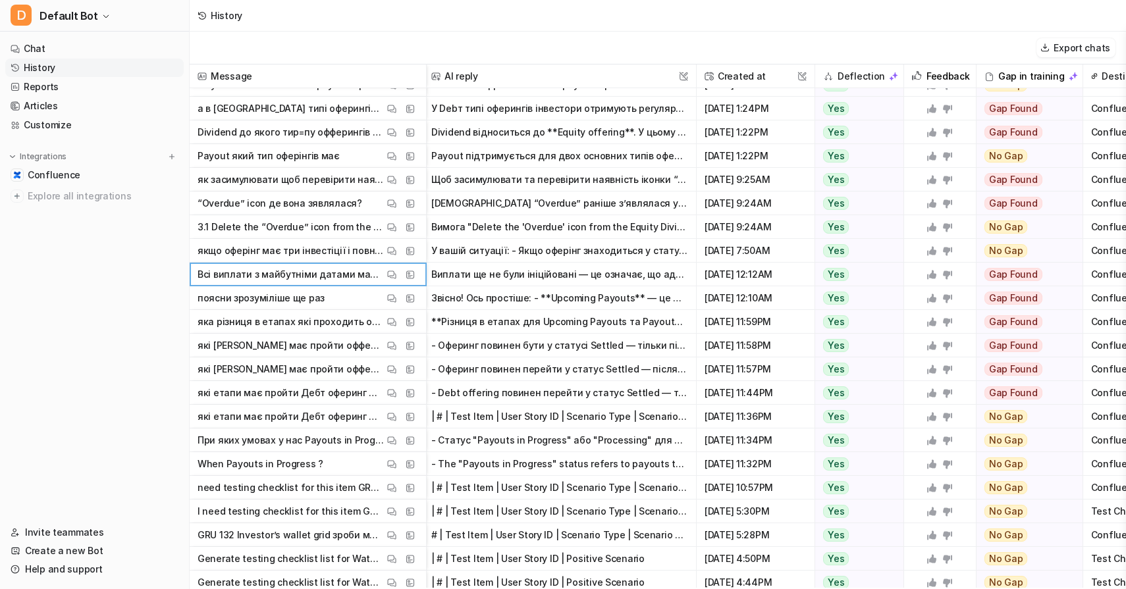
scroll to position [594, 3]
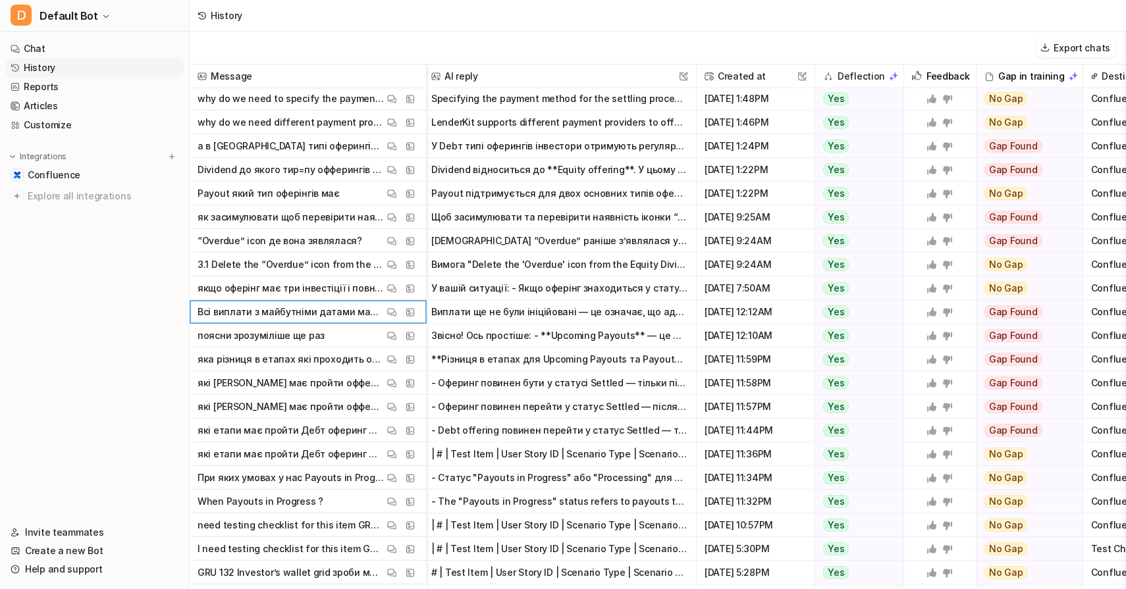
click at [554, 319] on button "Виплати ще не були ініційовані — це означає, що адміністратор або автоматизован…" at bounding box center [559, 312] width 257 height 24
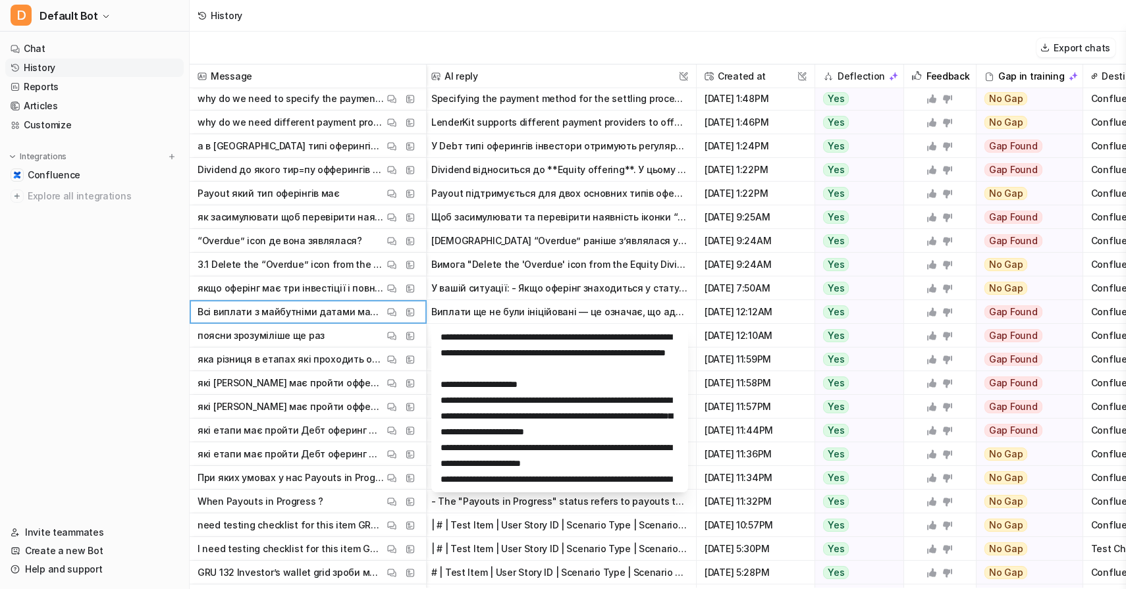
click at [588, 287] on button "У вашій ситуації: - Якщо оферінг знаходиться у статусі "Фандінг" (Funding), нав…" at bounding box center [559, 289] width 257 height 24
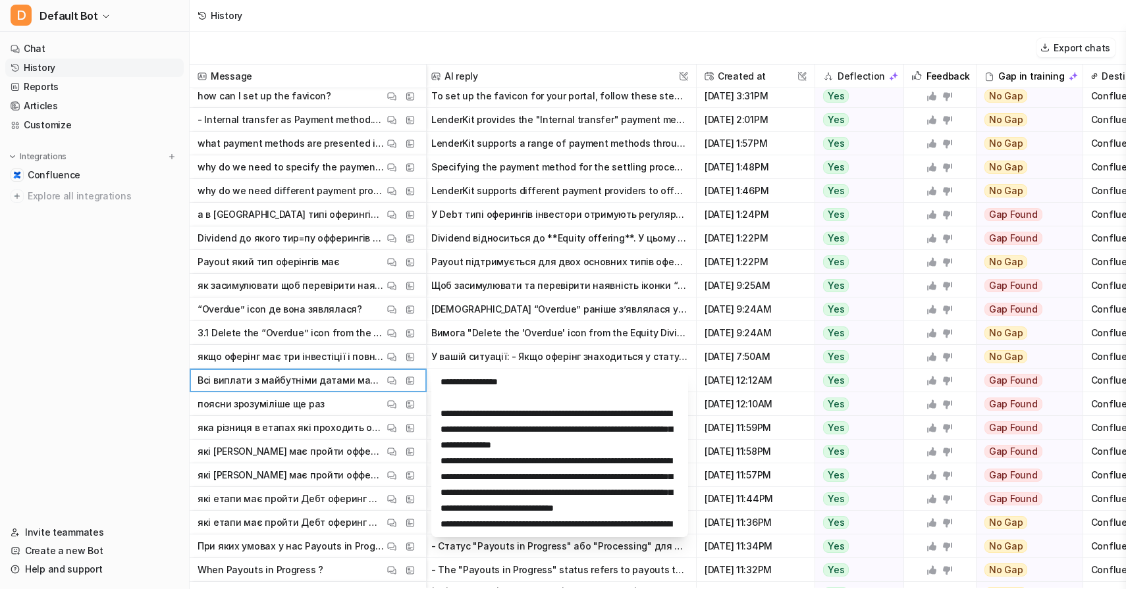
scroll to position [525, 3]
click at [333, 375] on span "View Thread" at bounding box center [355, 381] width 58 height 18
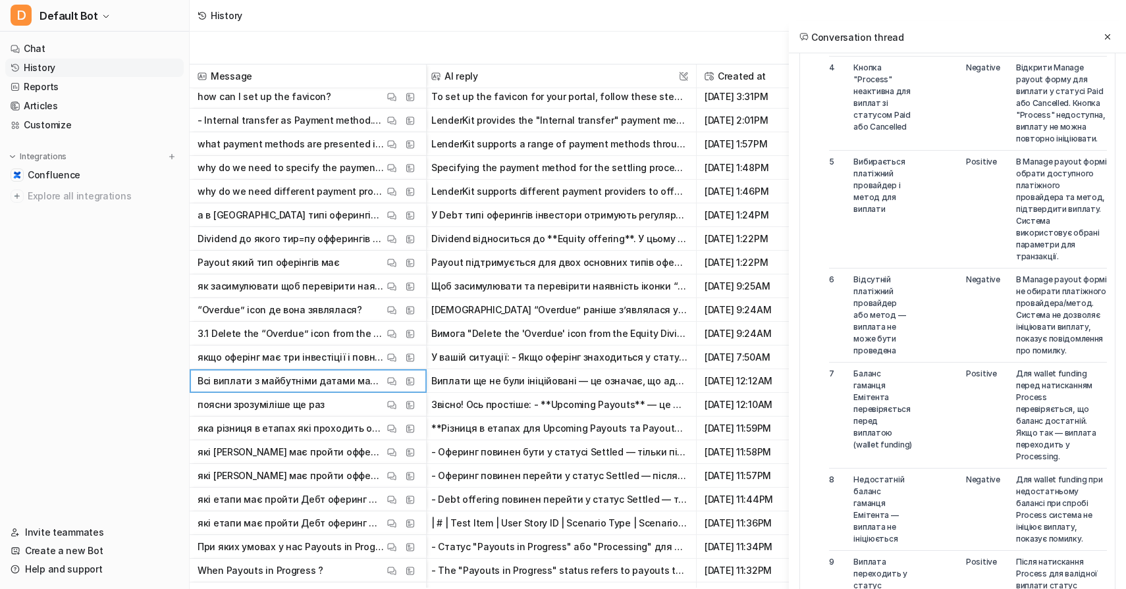
click at [577, 367] on button "У вашій ситуації: - Якщо оферінг знаходиться у статусі "Фандінг" (Funding), нав…" at bounding box center [559, 358] width 257 height 24
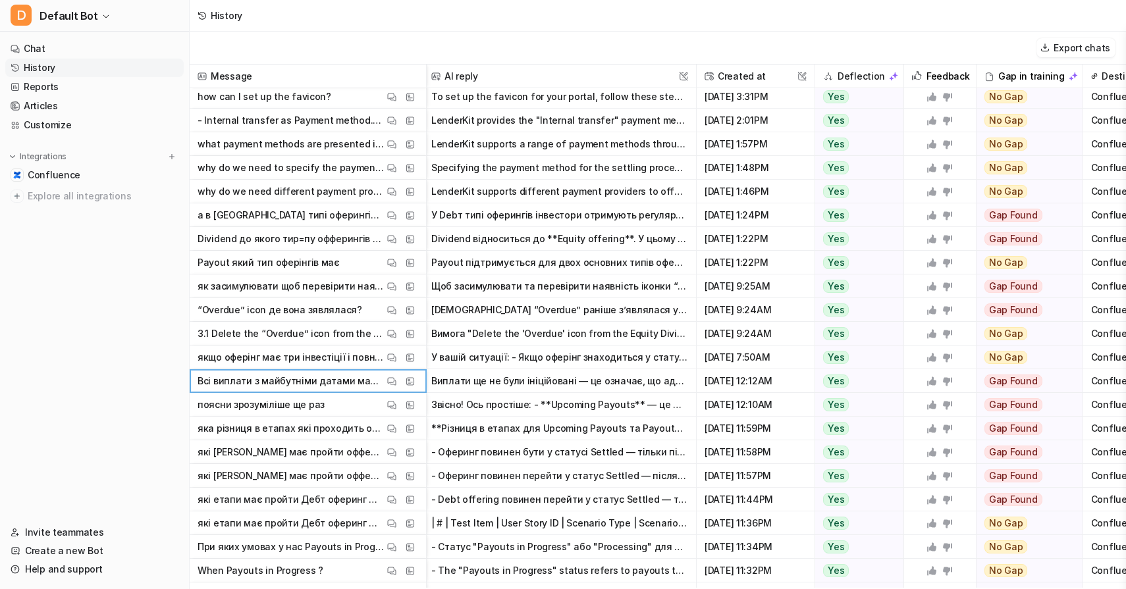
click at [259, 383] on p "Всі виплати з майбутніми датами мають статус "Pending" і ще не були ініційовані…" at bounding box center [291, 381] width 186 height 24
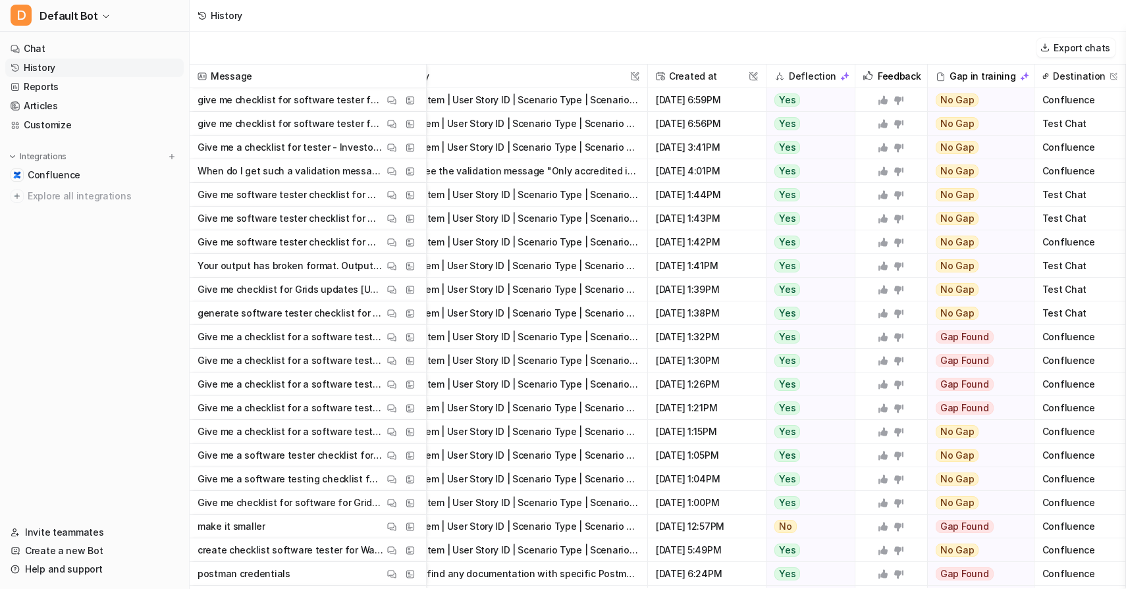
scroll to position [0, 52]
click at [51, 127] on link "Customize" at bounding box center [94, 125] width 178 height 18
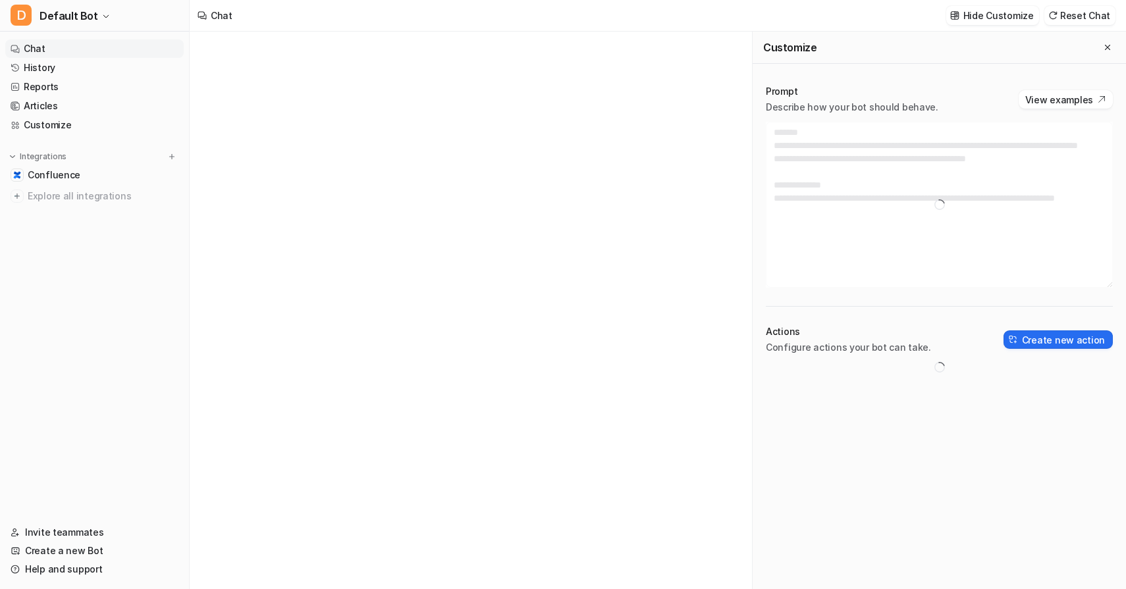
type textarea "**********"
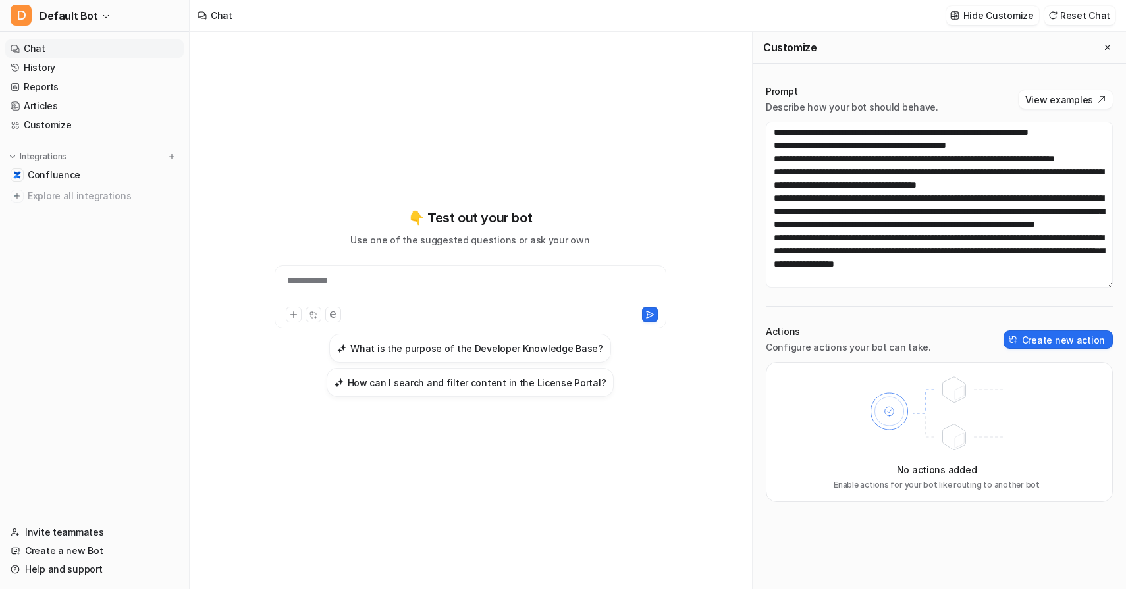
scroll to position [263, 0]
drag, startPoint x: 929, startPoint y: 250, endPoint x: 1044, endPoint y: 255, distance: 114.7
click at [1044, 255] on textarea at bounding box center [939, 205] width 347 height 166
click at [1061, 255] on textarea at bounding box center [939, 205] width 347 height 166
drag, startPoint x: 1048, startPoint y: 253, endPoint x: 878, endPoint y: 266, distance: 169.7
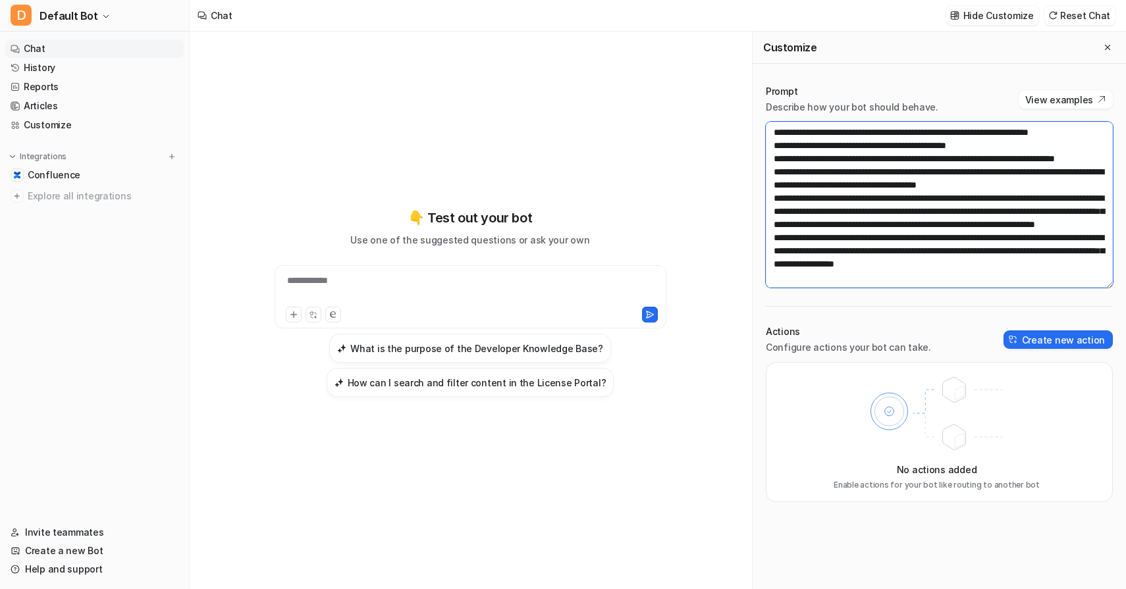
click at [878, 266] on textarea at bounding box center [939, 205] width 347 height 166
click at [905, 263] on textarea at bounding box center [939, 205] width 347 height 166
drag, startPoint x: 947, startPoint y: 262, endPoint x: 1074, endPoint y: 263, distance: 127.1
click at [1074, 263] on textarea at bounding box center [939, 205] width 347 height 166
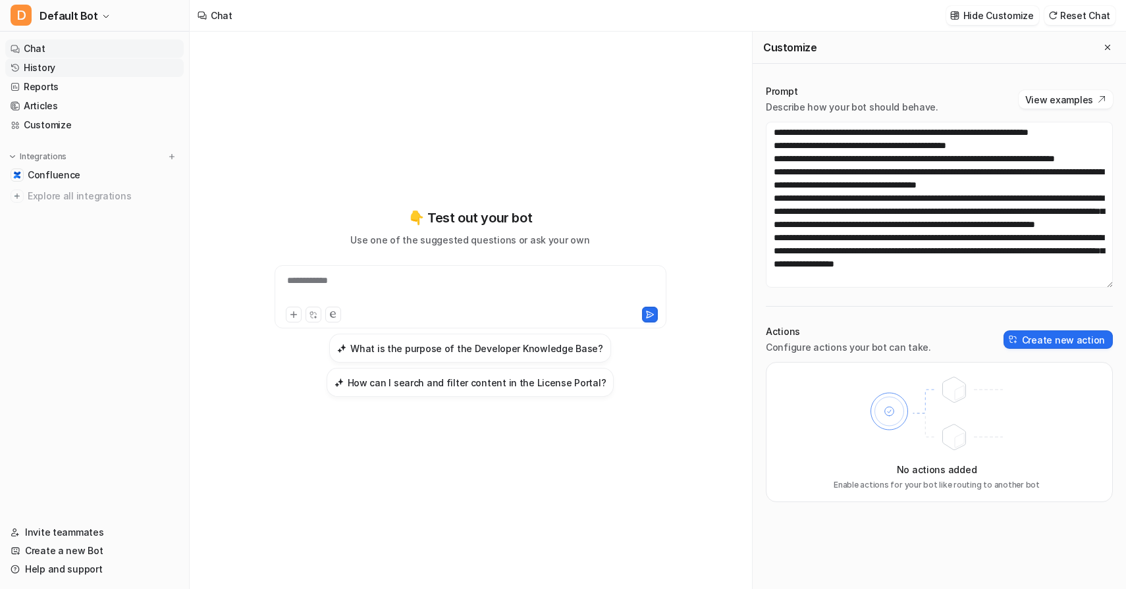
click at [70, 68] on link "History" at bounding box center [94, 68] width 178 height 18
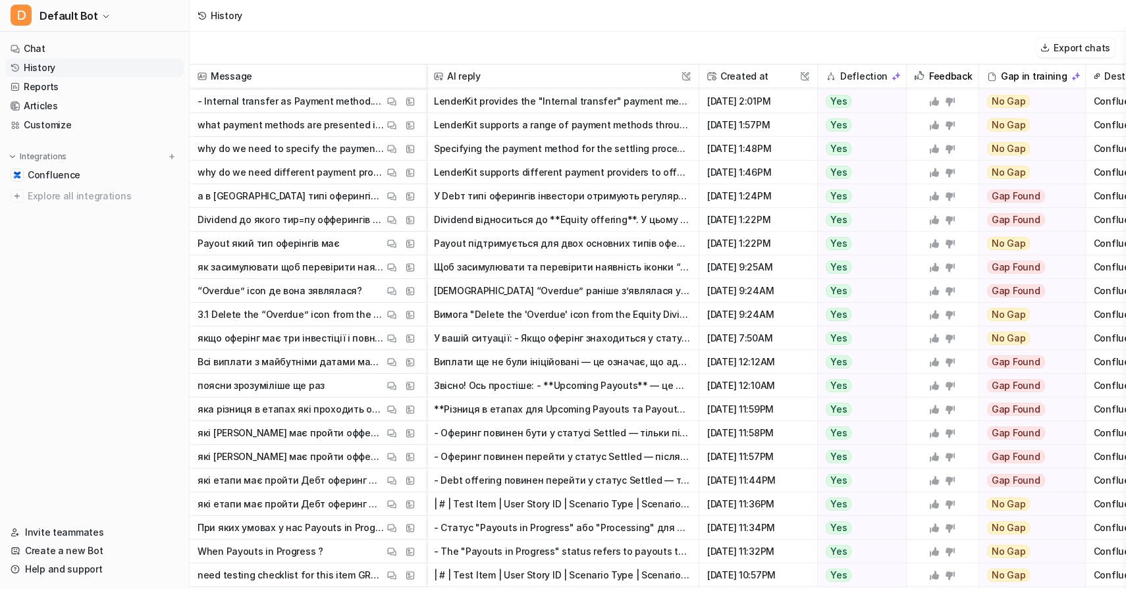
scroll to position [563, 1]
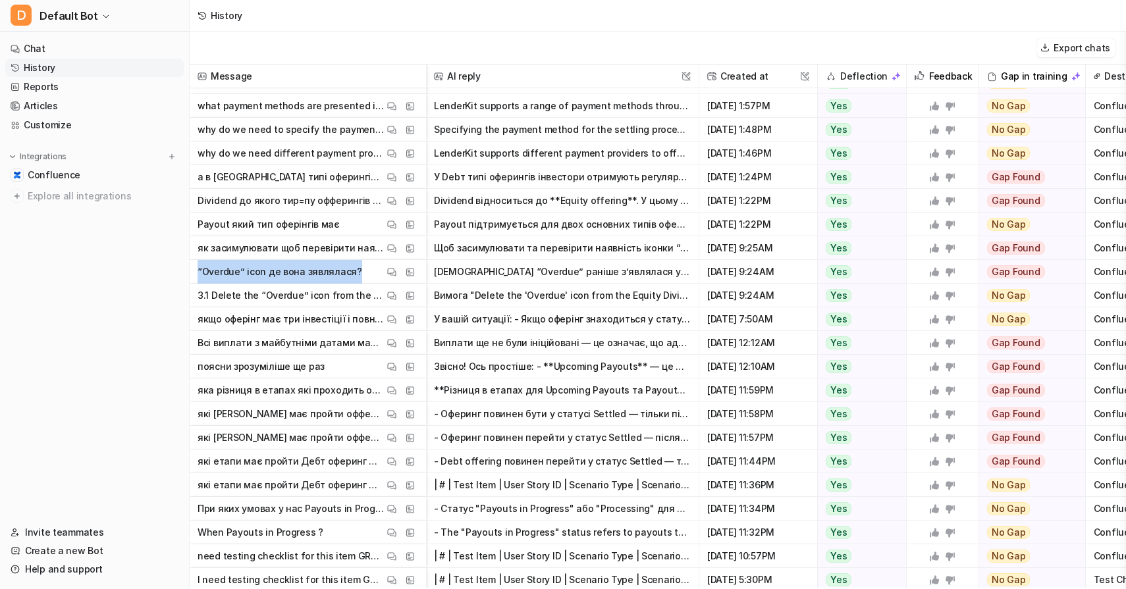
drag, startPoint x: 199, startPoint y: 271, endPoint x: 366, endPoint y: 275, distance: 167.3
click at [362, 275] on p "“Overdue” icon де вона зявлялася?" at bounding box center [280, 272] width 165 height 24
click at [366, 275] on span "“Overdue” icon де вона зявлялася? View Thread View Sources" at bounding box center [308, 272] width 226 height 24
click at [580, 278] on button "Іконка “Overdue” раніше з’являлася у гріді Equity Dividend payouts адміністрати…" at bounding box center [562, 272] width 257 height 24
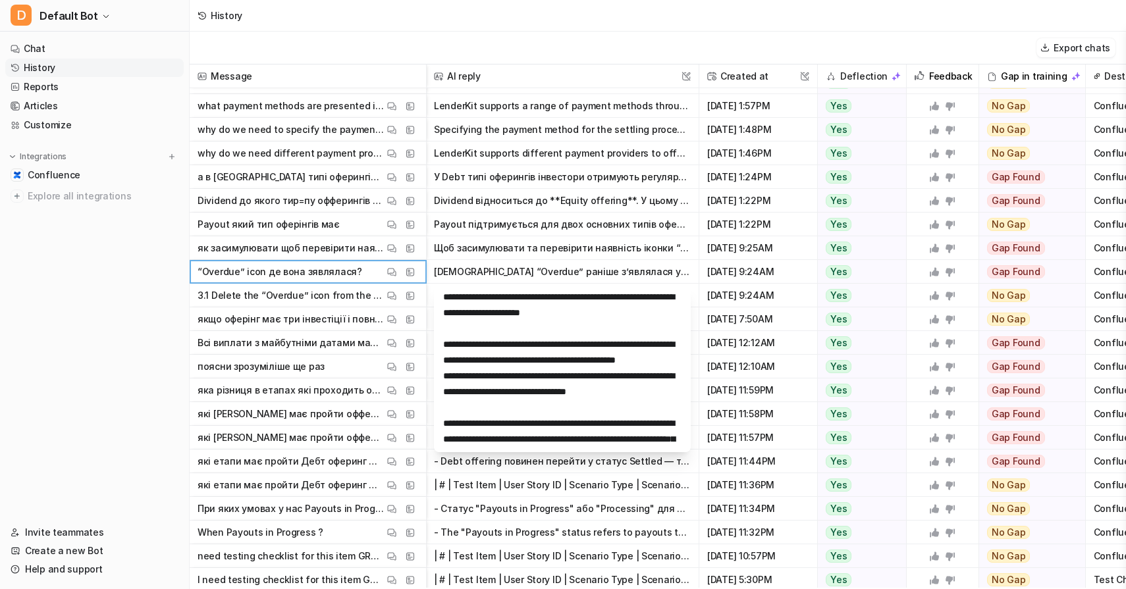
click at [619, 275] on button "Іконка “Overdue” раніше з’являлася у гріді Equity Dividend payouts адміністрати…" at bounding box center [562, 272] width 257 height 24
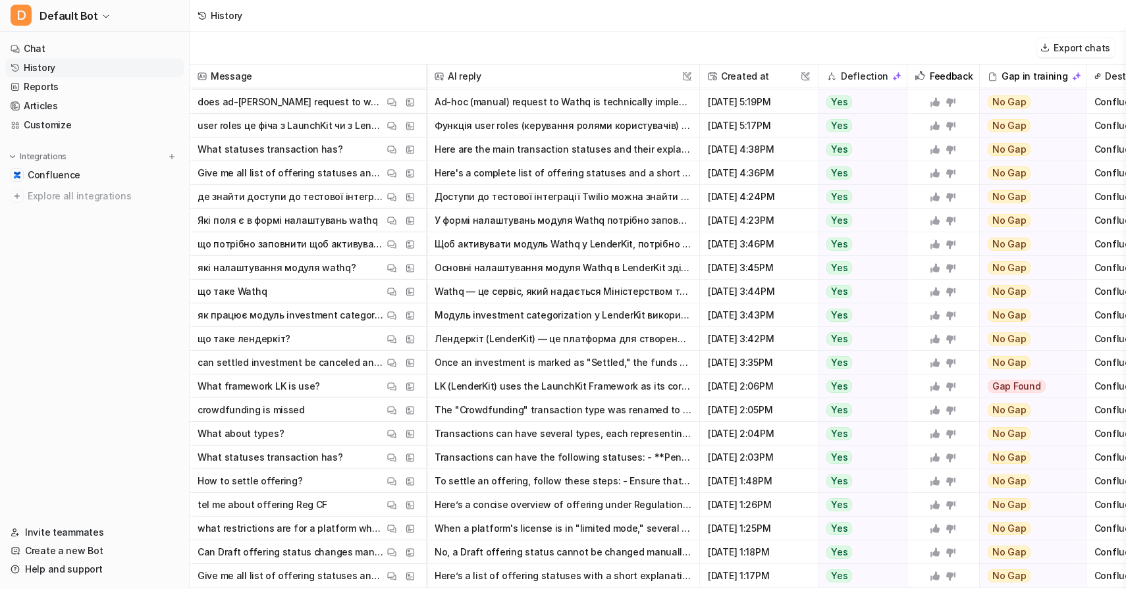
scroll to position [1370, 0]
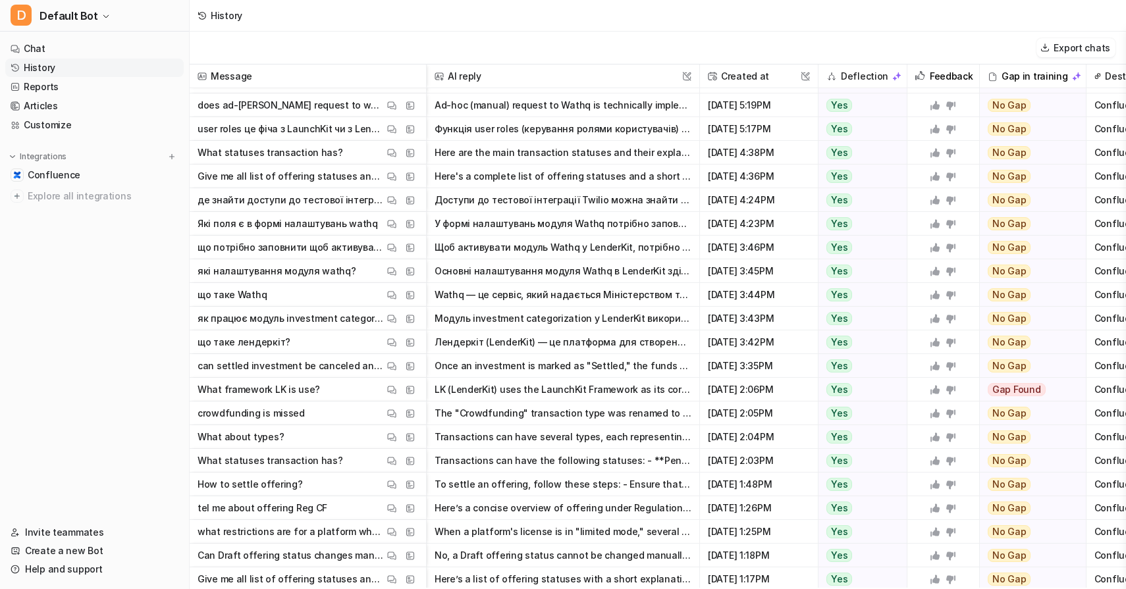
click at [672, 16] on div "History" at bounding box center [658, 16] width 936 height 32
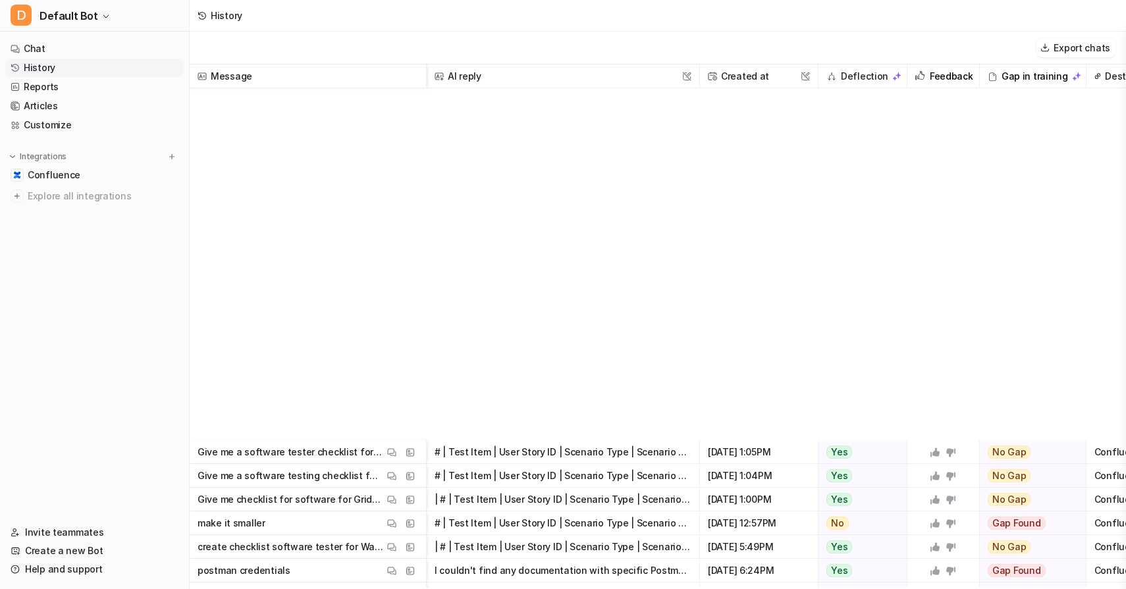
scroll to position [0, 0]
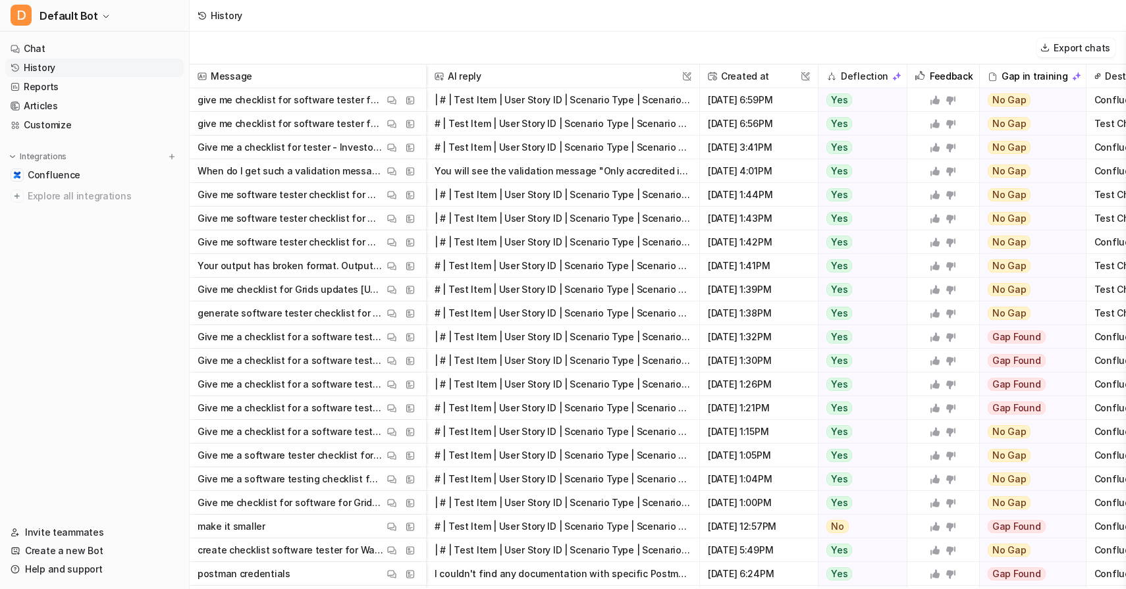
click at [724, 47] on div "Export chats" at bounding box center [658, 48] width 936 height 33
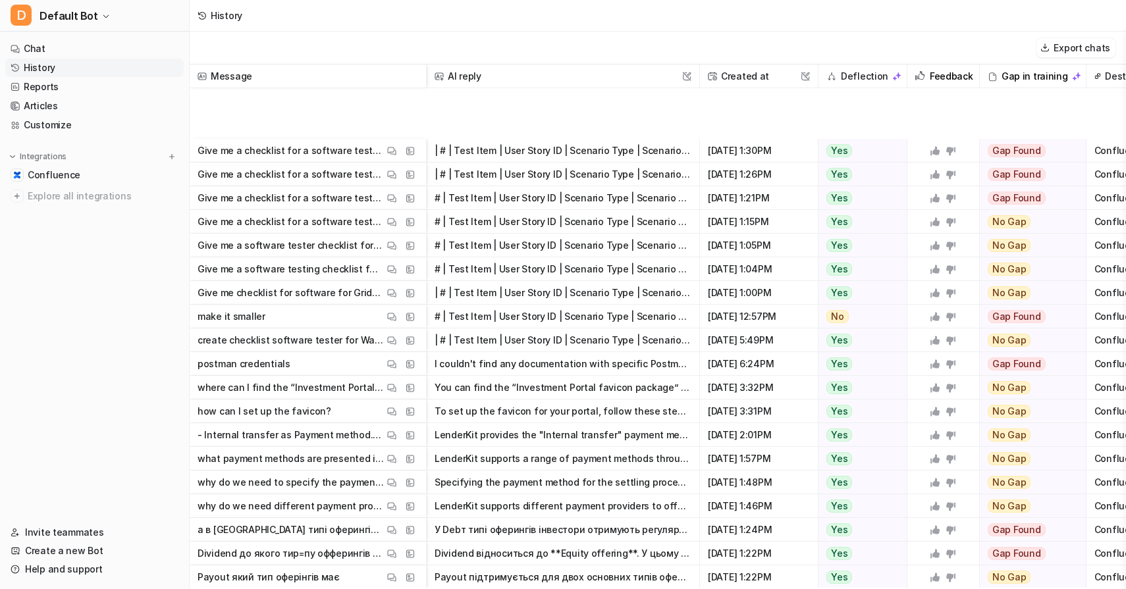
scroll to position [475, 0]
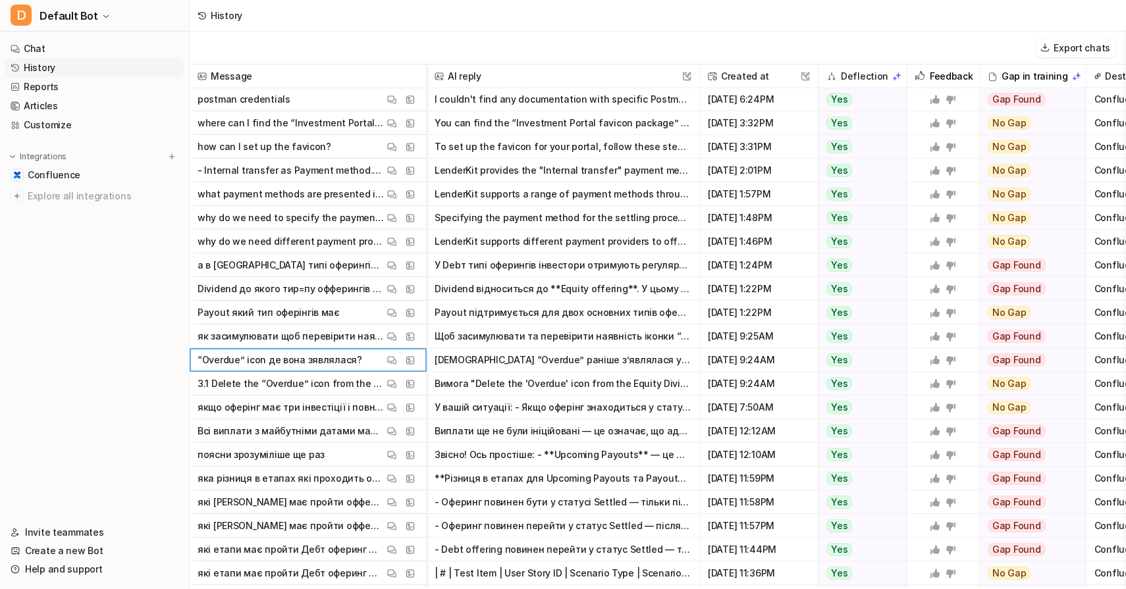
click at [233, 333] on p "як засимулювати щоб перевірити наявність цієї іконки?" at bounding box center [291, 337] width 186 height 24
click at [392, 338] on img at bounding box center [391, 337] width 9 height 10
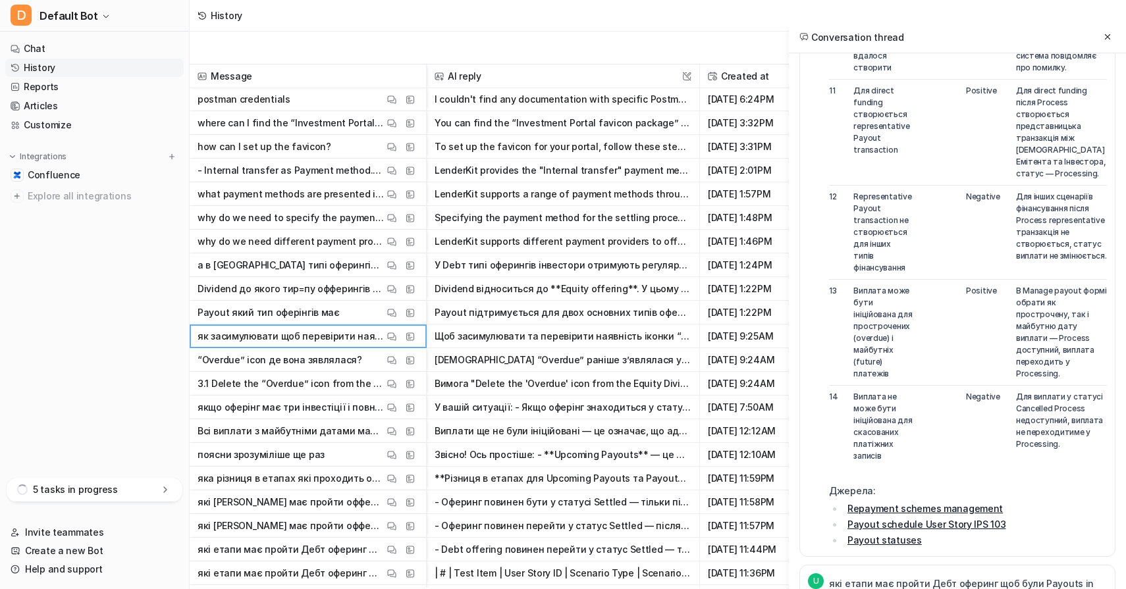
scroll to position [1921, 0]
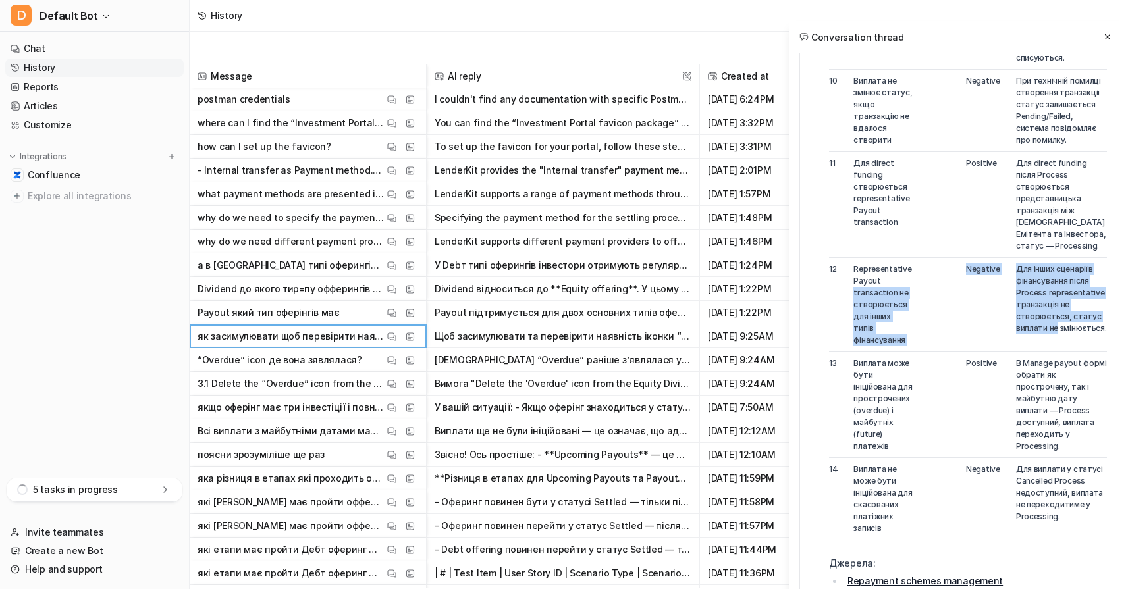
drag, startPoint x: 1061, startPoint y: 293, endPoint x: 898, endPoint y: 244, distance: 169.8
click at [898, 257] on tr "12 Representative Payout transaction не створюється для інших типів фінансуванн…" at bounding box center [968, 304] width 278 height 94
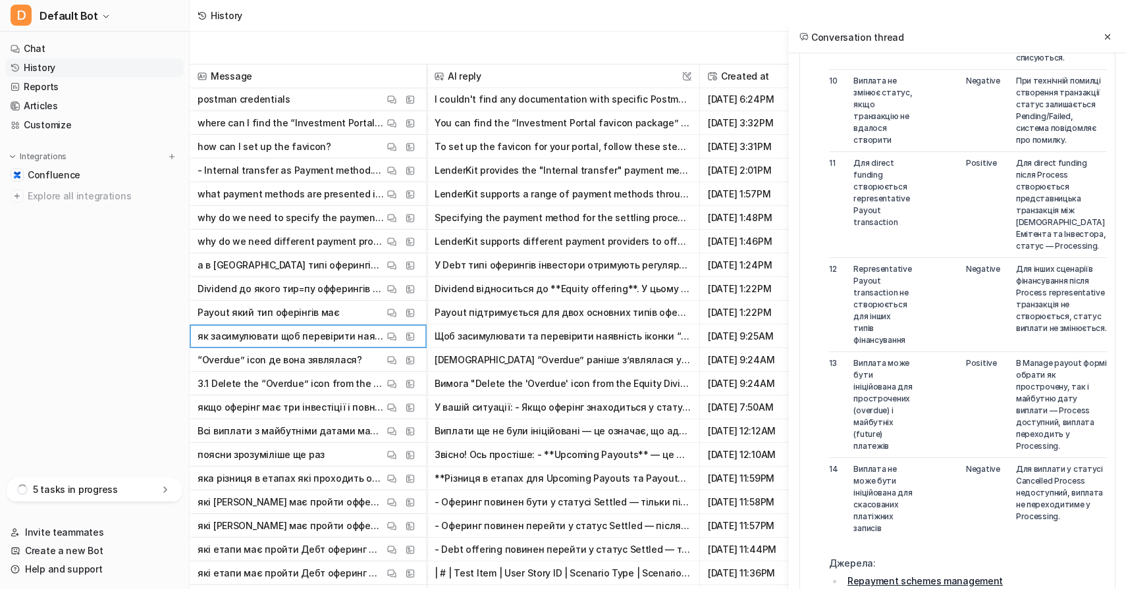
click at [898, 257] on td "Representative Payout transaction не створюється для інших типів фінансування" at bounding box center [882, 304] width 75 height 94
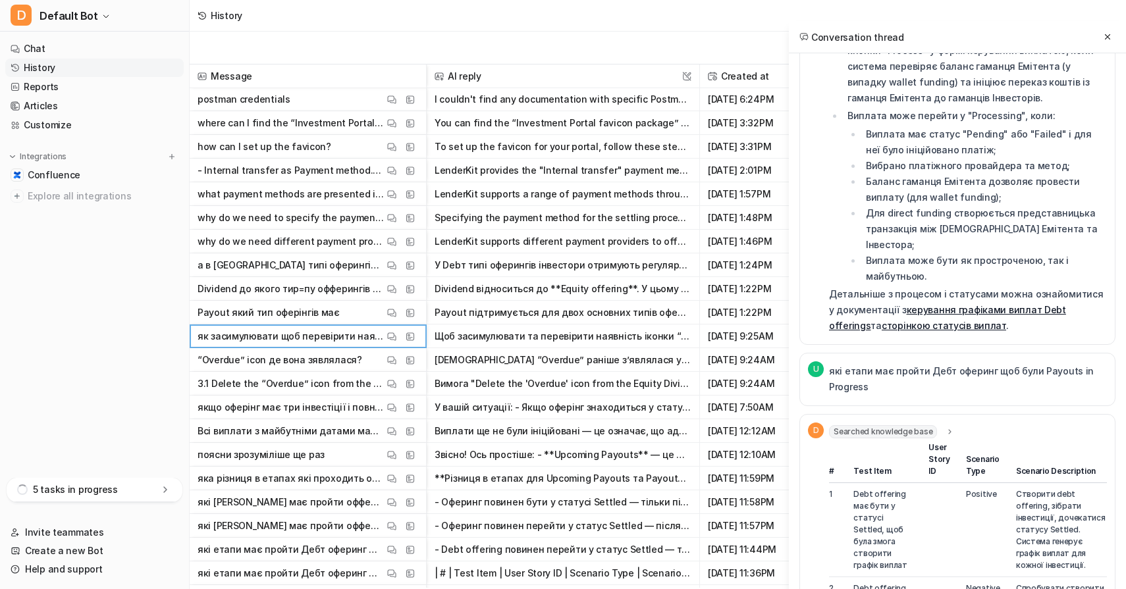
scroll to position [0, 0]
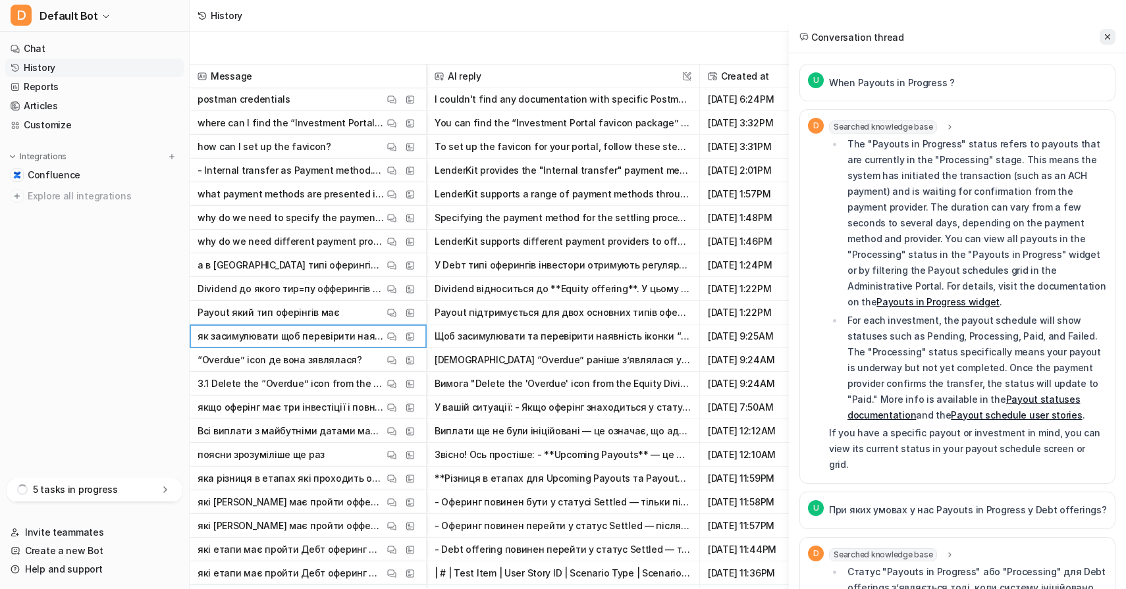
click at [1108, 36] on icon at bounding box center [1107, 36] width 5 height 5
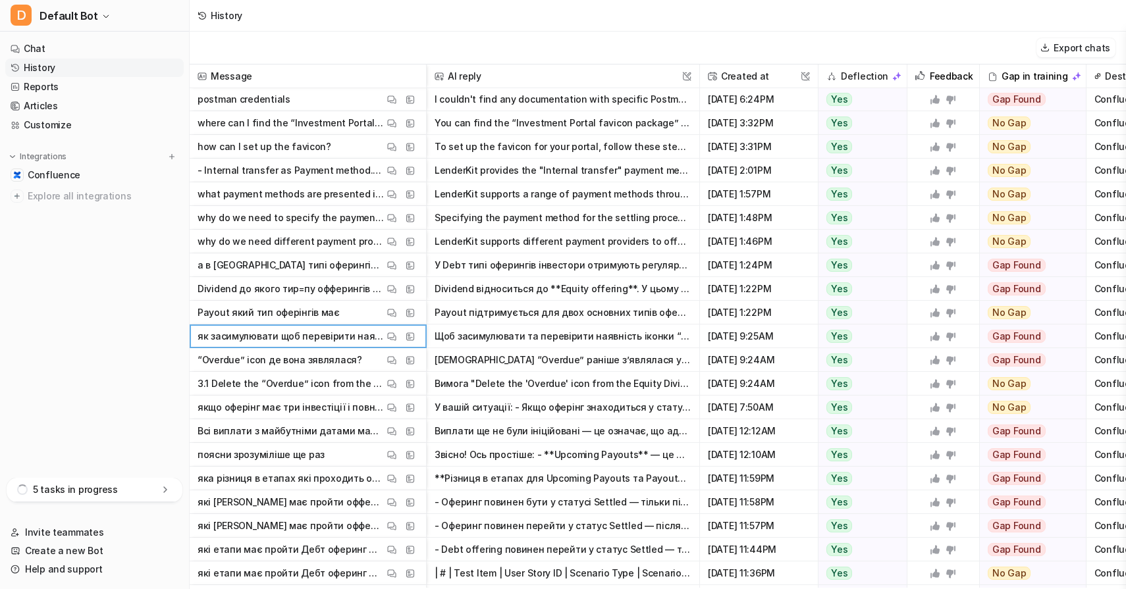
click at [924, 17] on div "History" at bounding box center [658, 16] width 936 height 32
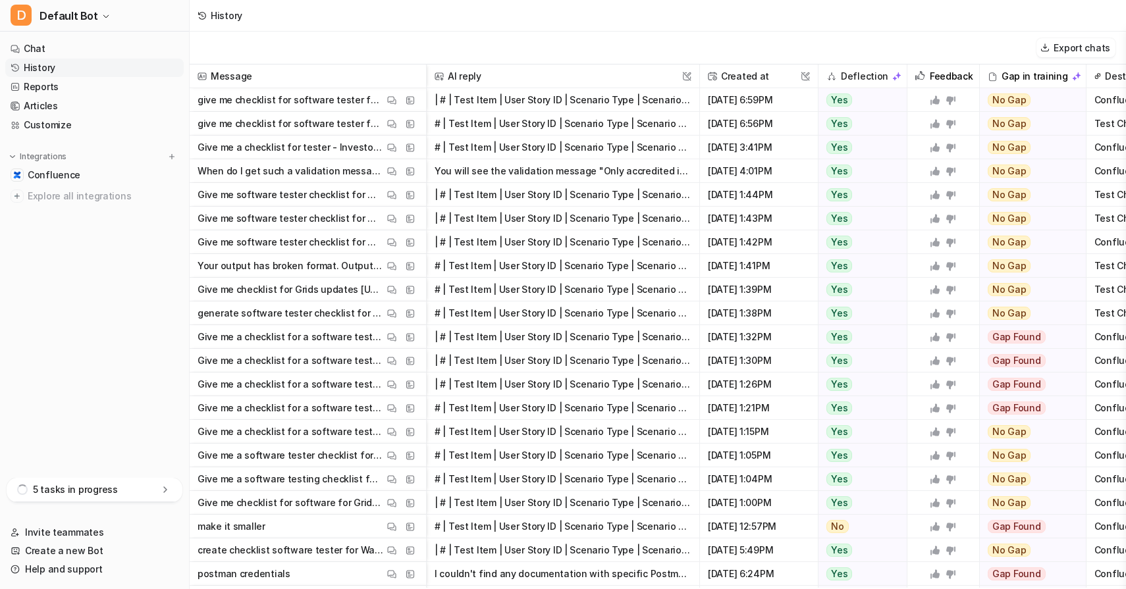
click at [754, 26] on div "History" at bounding box center [658, 16] width 936 height 32
click at [607, 16] on div "History" at bounding box center [658, 16] width 936 height 32
click at [664, 50] on div "Export chats" at bounding box center [658, 48] width 936 height 33
click at [519, 44] on div "Export chats" at bounding box center [658, 48] width 936 height 33
